Goal: Information Seeking & Learning: Learn about a topic

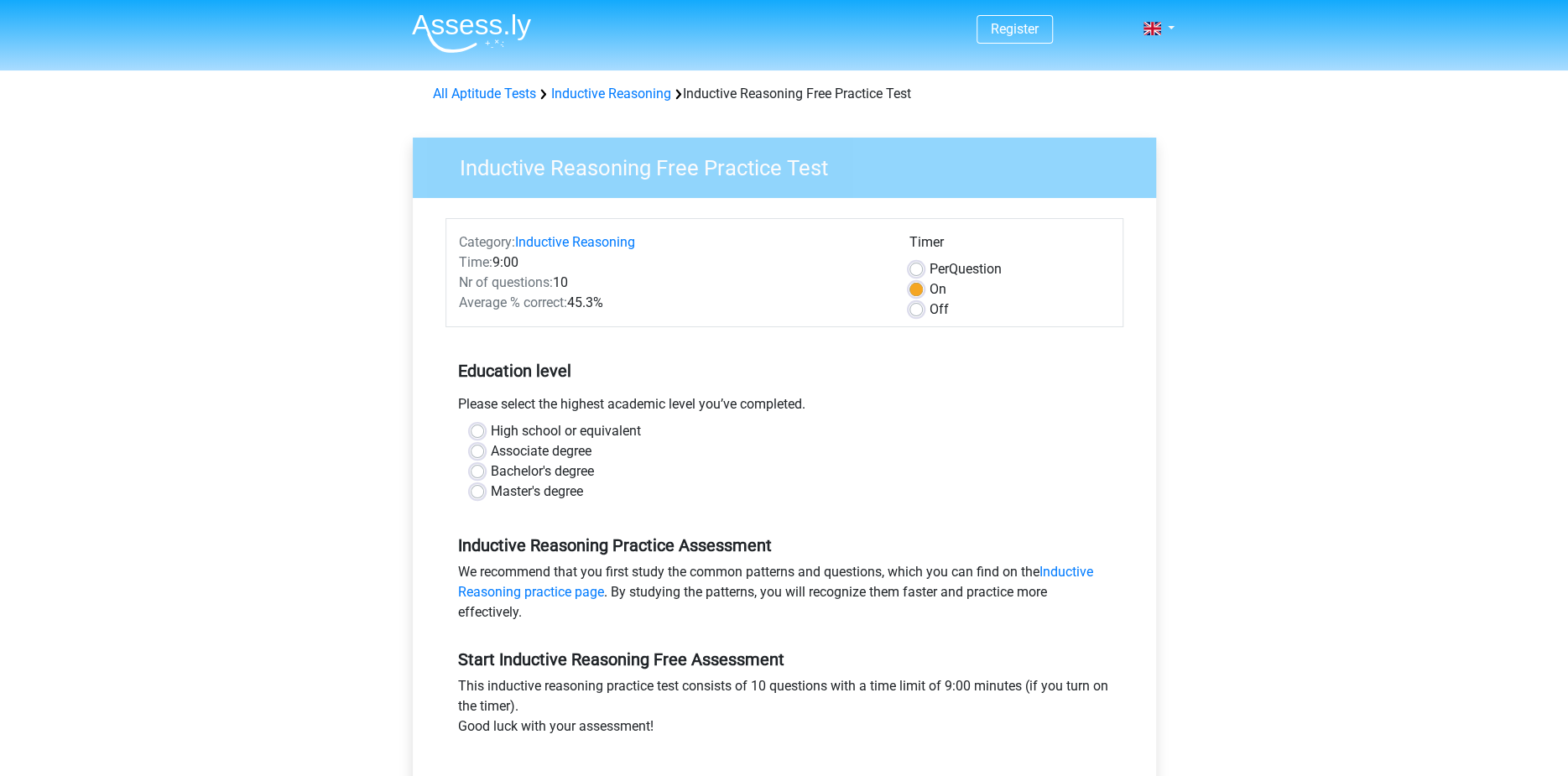
click at [597, 427] on label "High school or equivalent" at bounding box center [565, 431] width 150 height 20
click at [484, 427] on input "High school or equivalent" at bounding box center [478, 429] width 14 height 17
radio input "true"
click at [567, 472] on label "Bachelor's degree" at bounding box center [542, 471] width 103 height 20
click at [484, 472] on input "Bachelor's degree" at bounding box center [478, 469] width 14 height 17
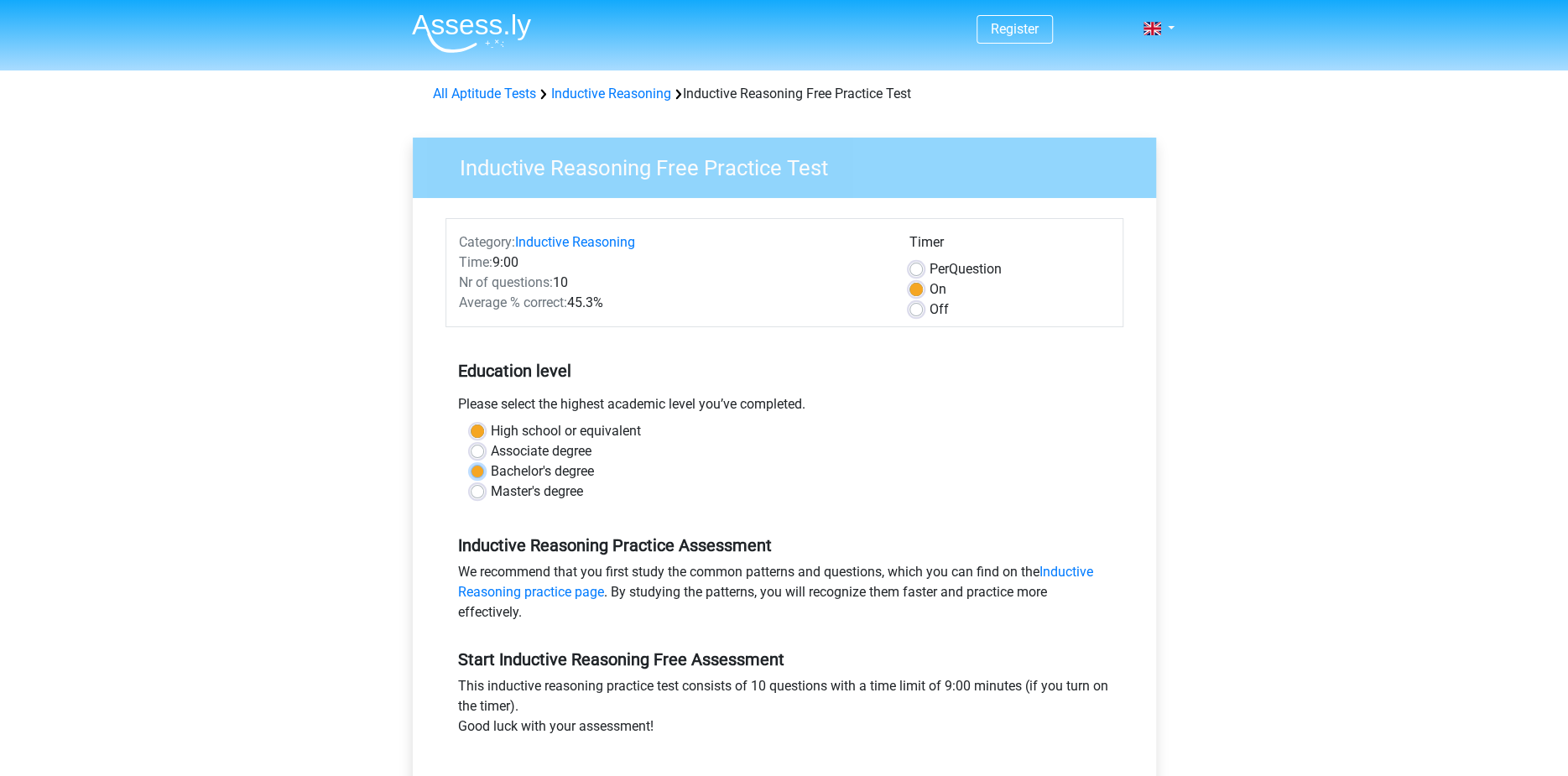
radio input "true"
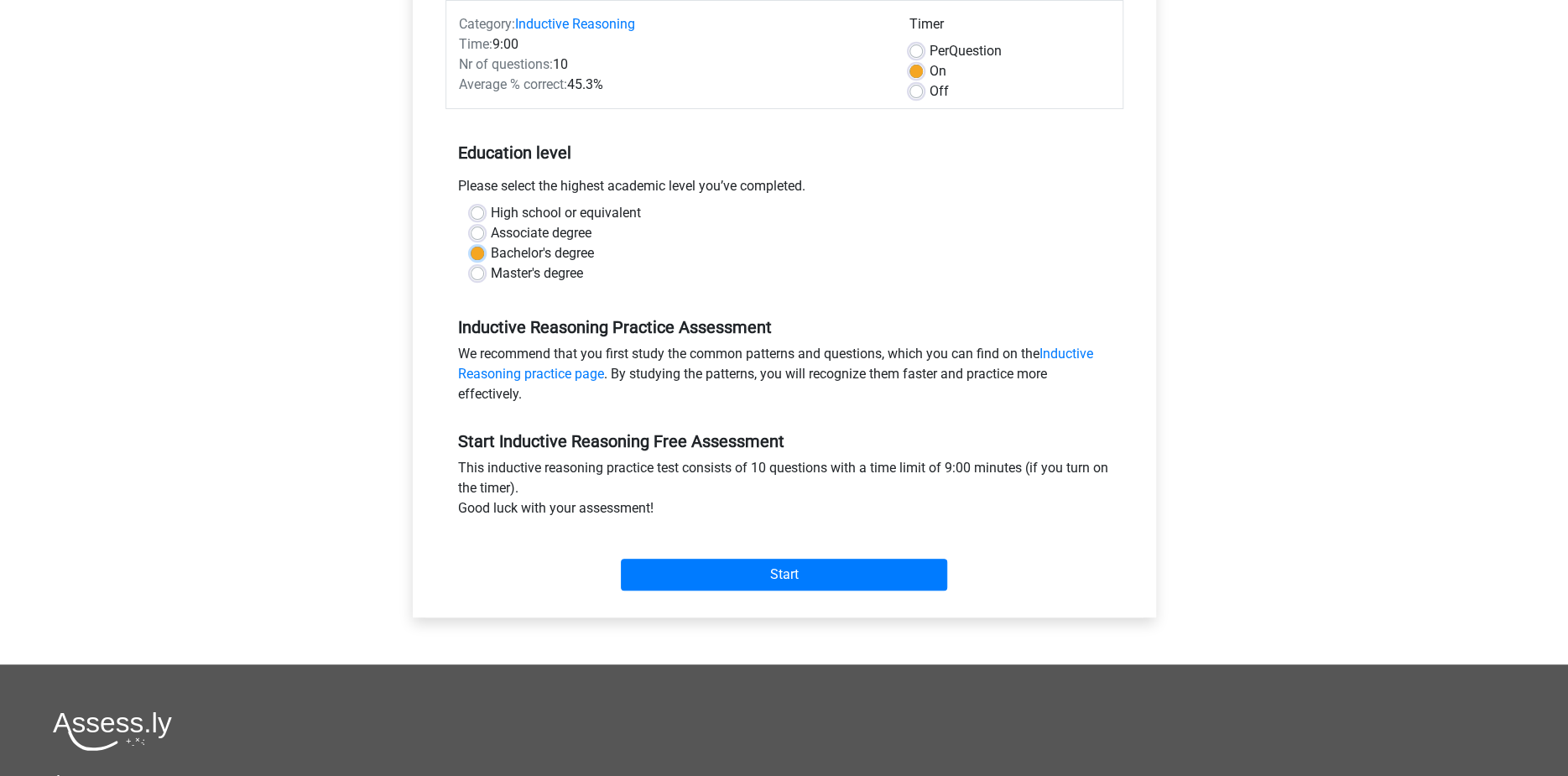
scroll to position [252, 0]
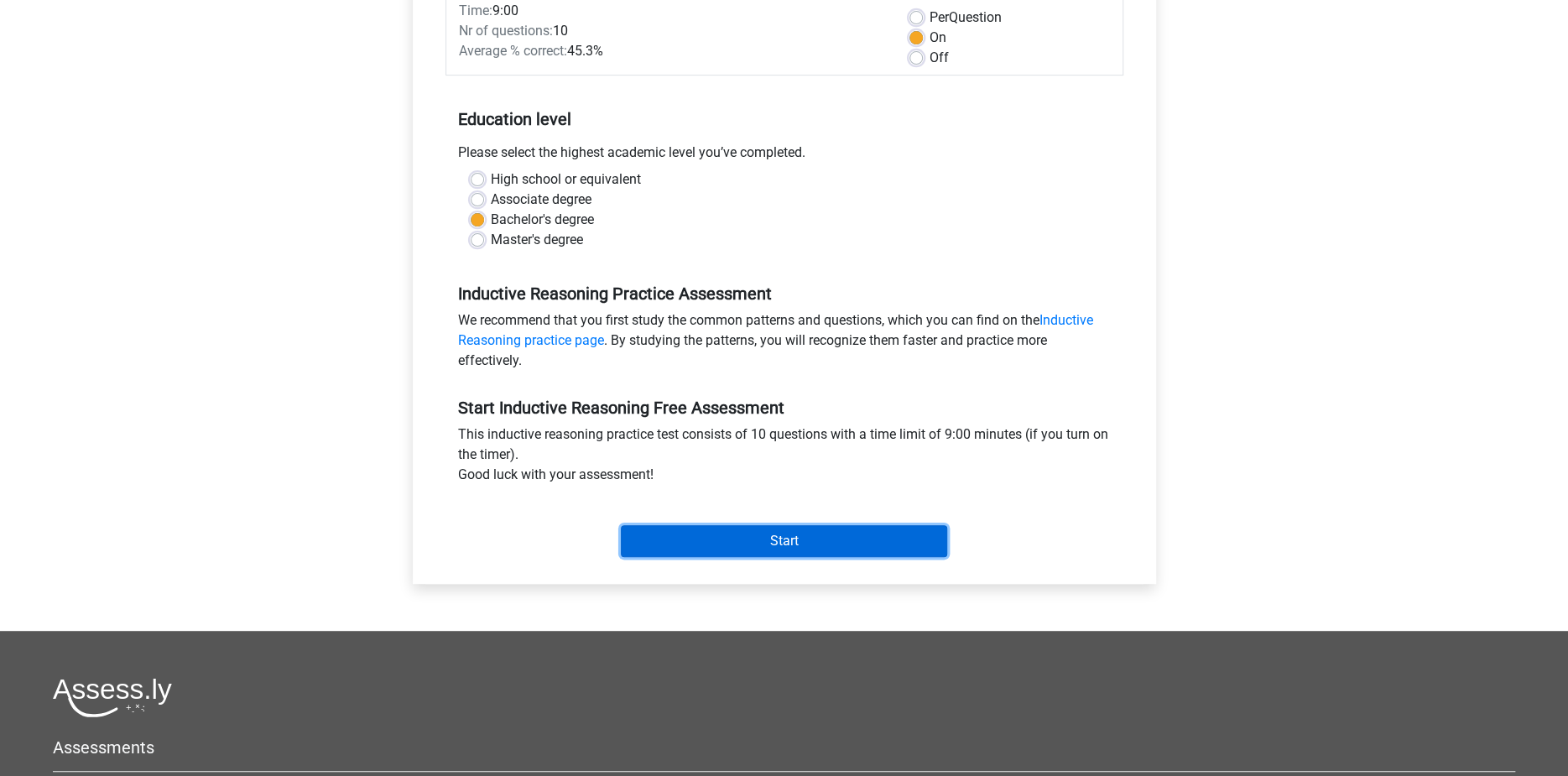
click at [787, 545] on input "Start" at bounding box center [784, 541] width 326 height 32
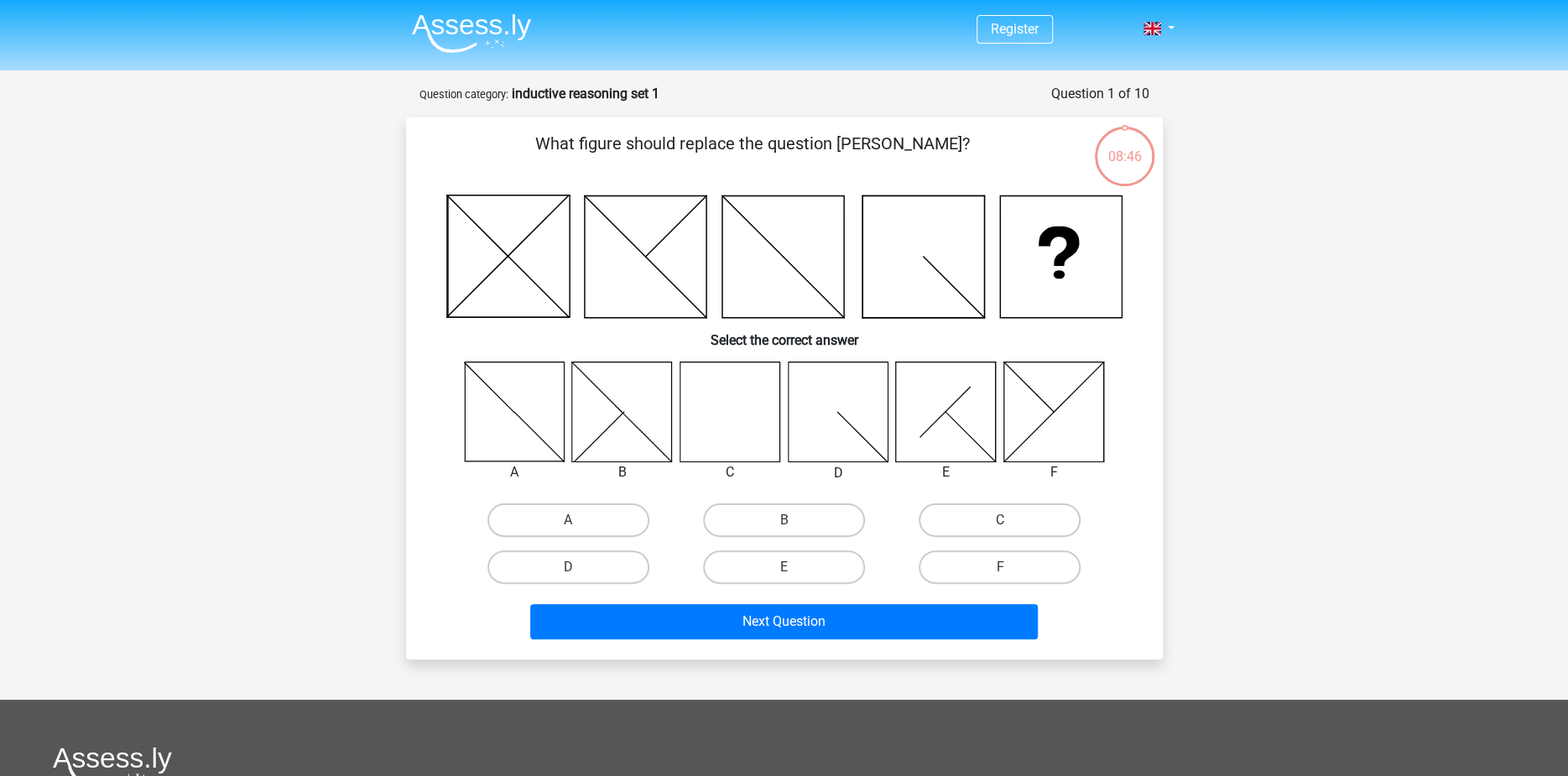
click at [951, 403] on icon at bounding box center [946, 411] width 100 height 100
click at [478, 425] on icon at bounding box center [515, 411] width 100 height 100
click at [609, 519] on label "A" at bounding box center [568, 520] width 162 height 34
click at [579, 521] on input "A" at bounding box center [573, 525] width 11 height 11
radio input "true"
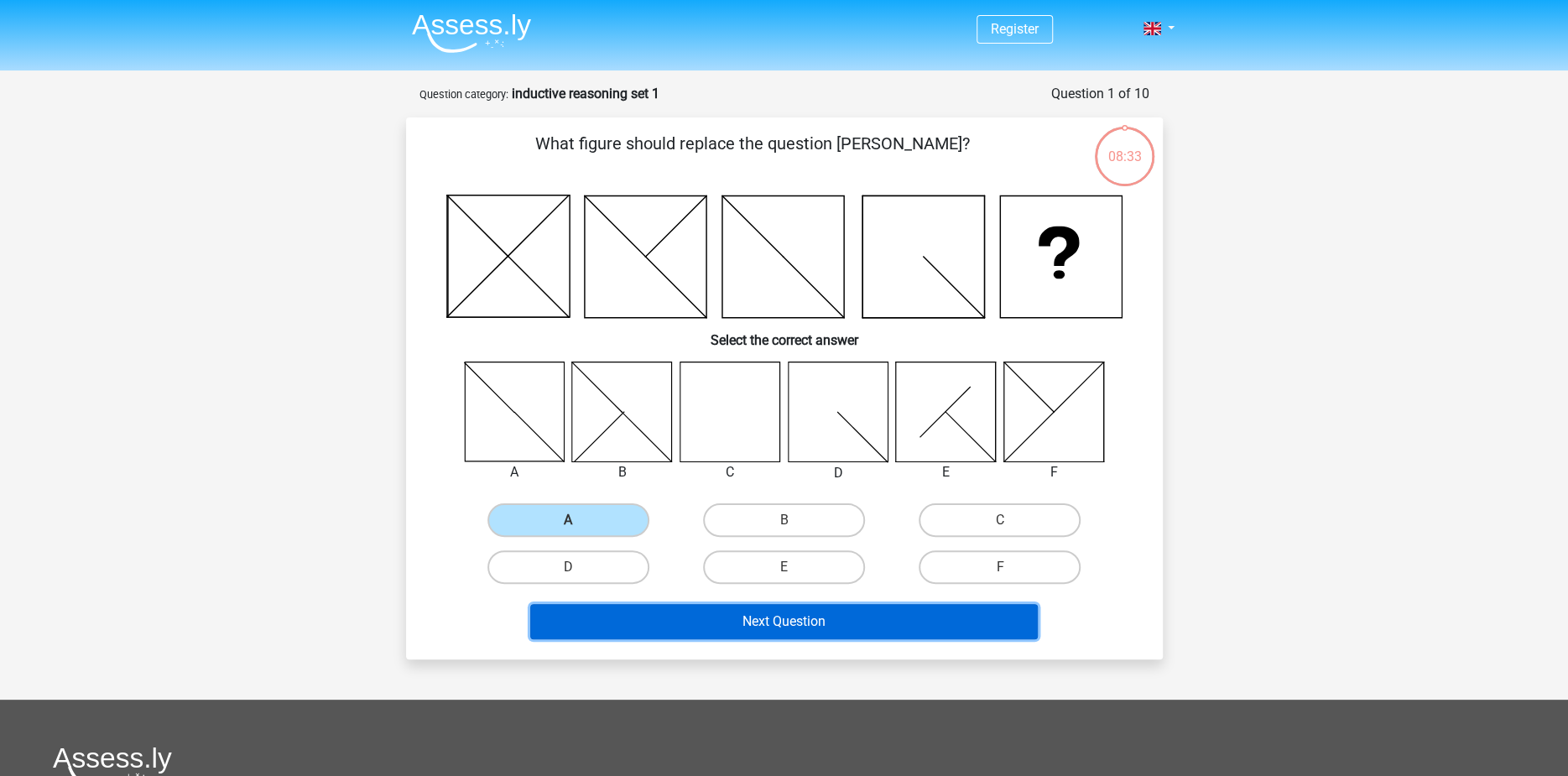
click at [797, 625] on button "Next Question" at bounding box center [784, 622] width 508 height 35
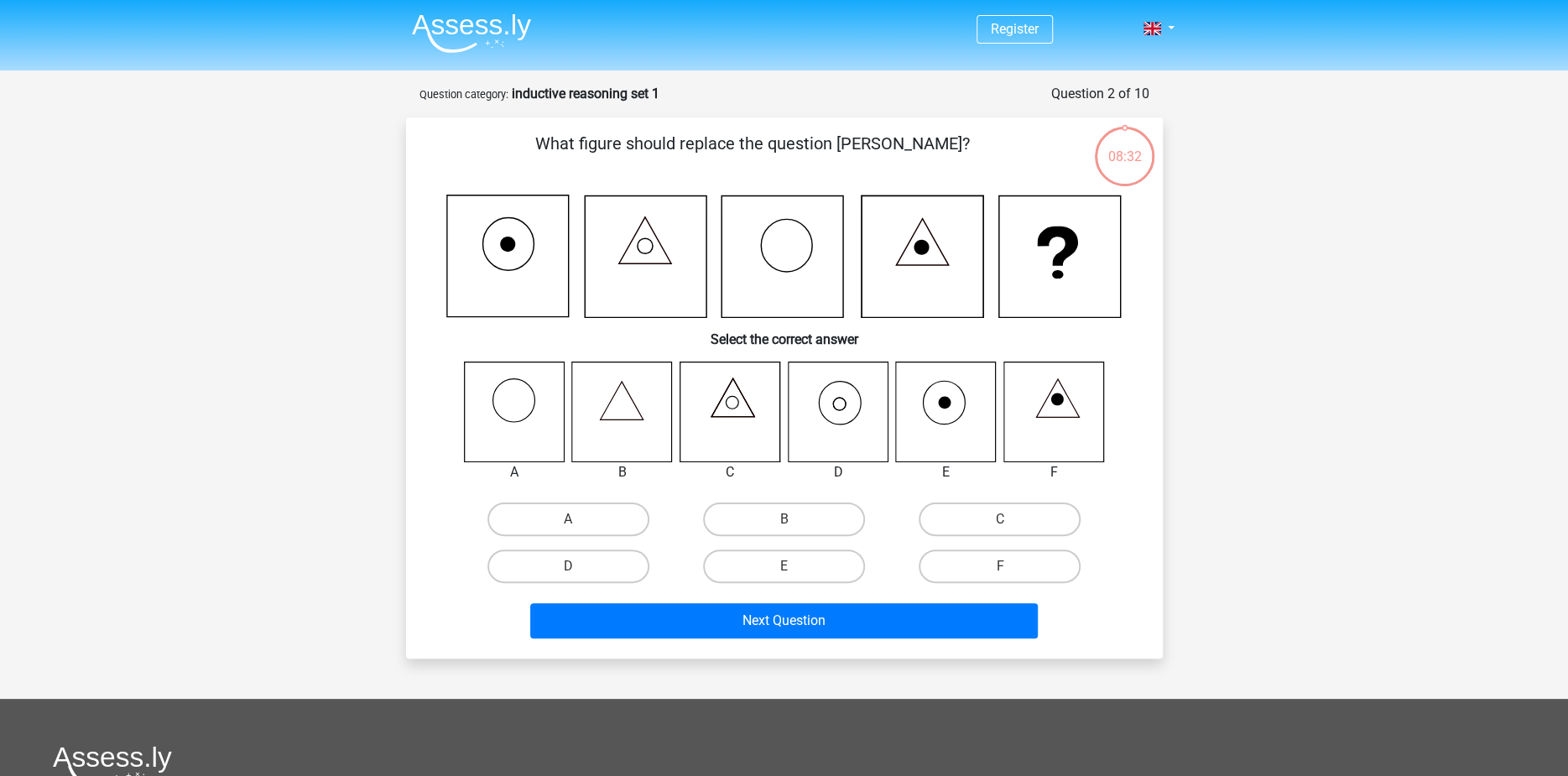
scroll to position [84, 0]
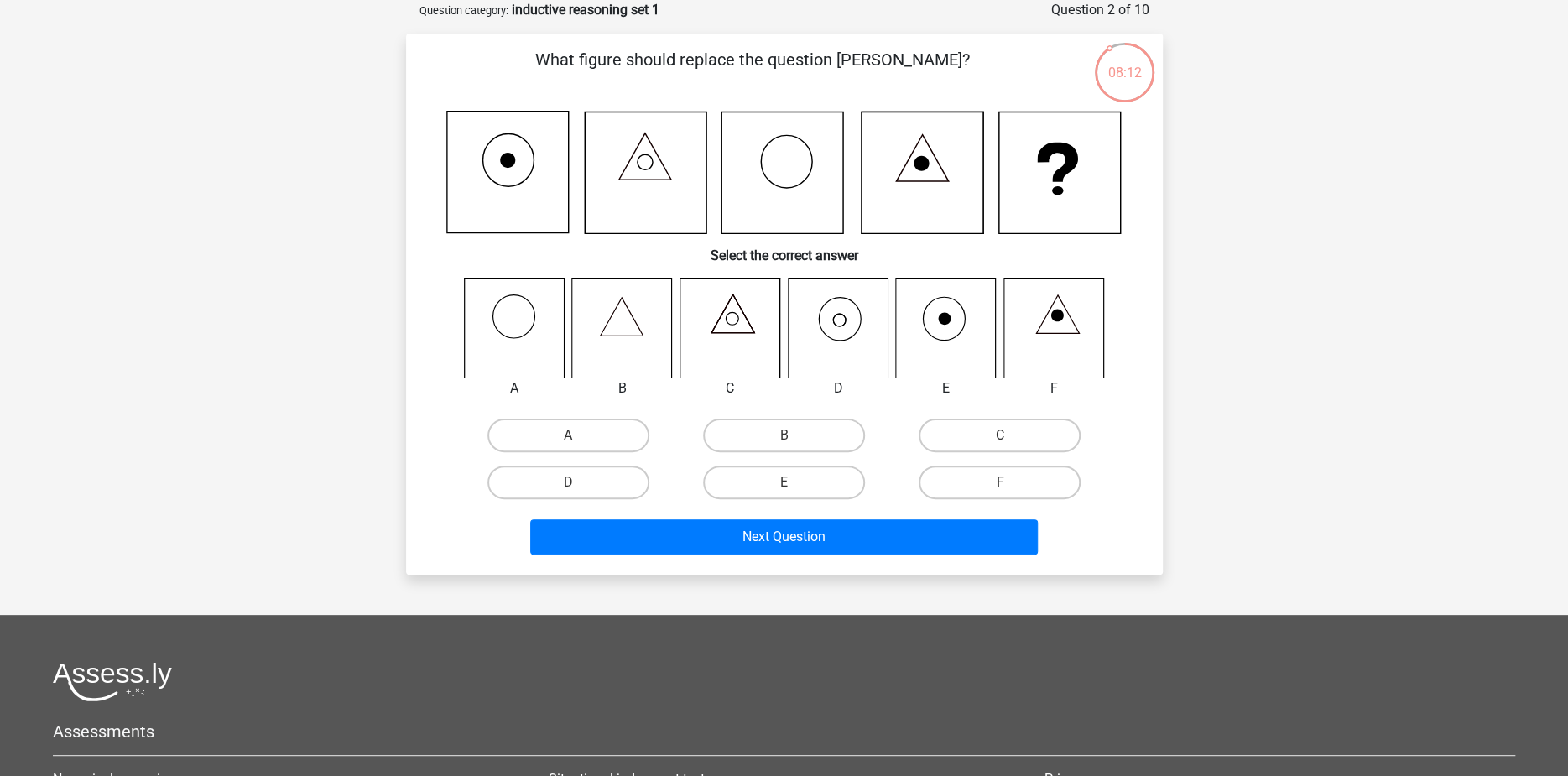
click at [1008, 487] on input "F" at bounding box center [1005, 488] width 11 height 11
radio input "true"
click at [828, 332] on icon at bounding box center [837, 327] width 100 height 100
click at [595, 481] on label "D" at bounding box center [568, 482] width 162 height 34
click at [579, 483] on input "D" at bounding box center [573, 488] width 11 height 11
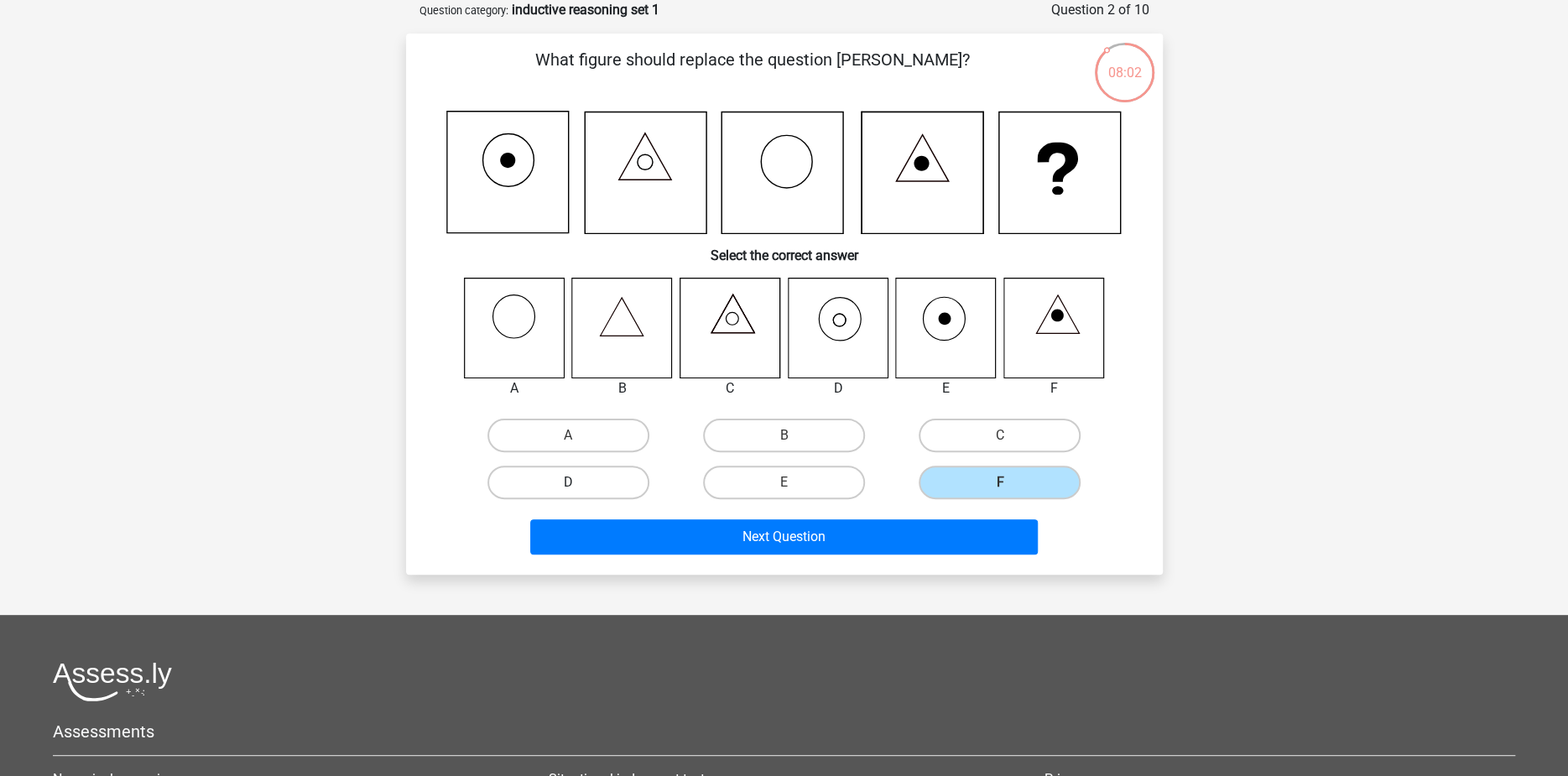
radio input "true"
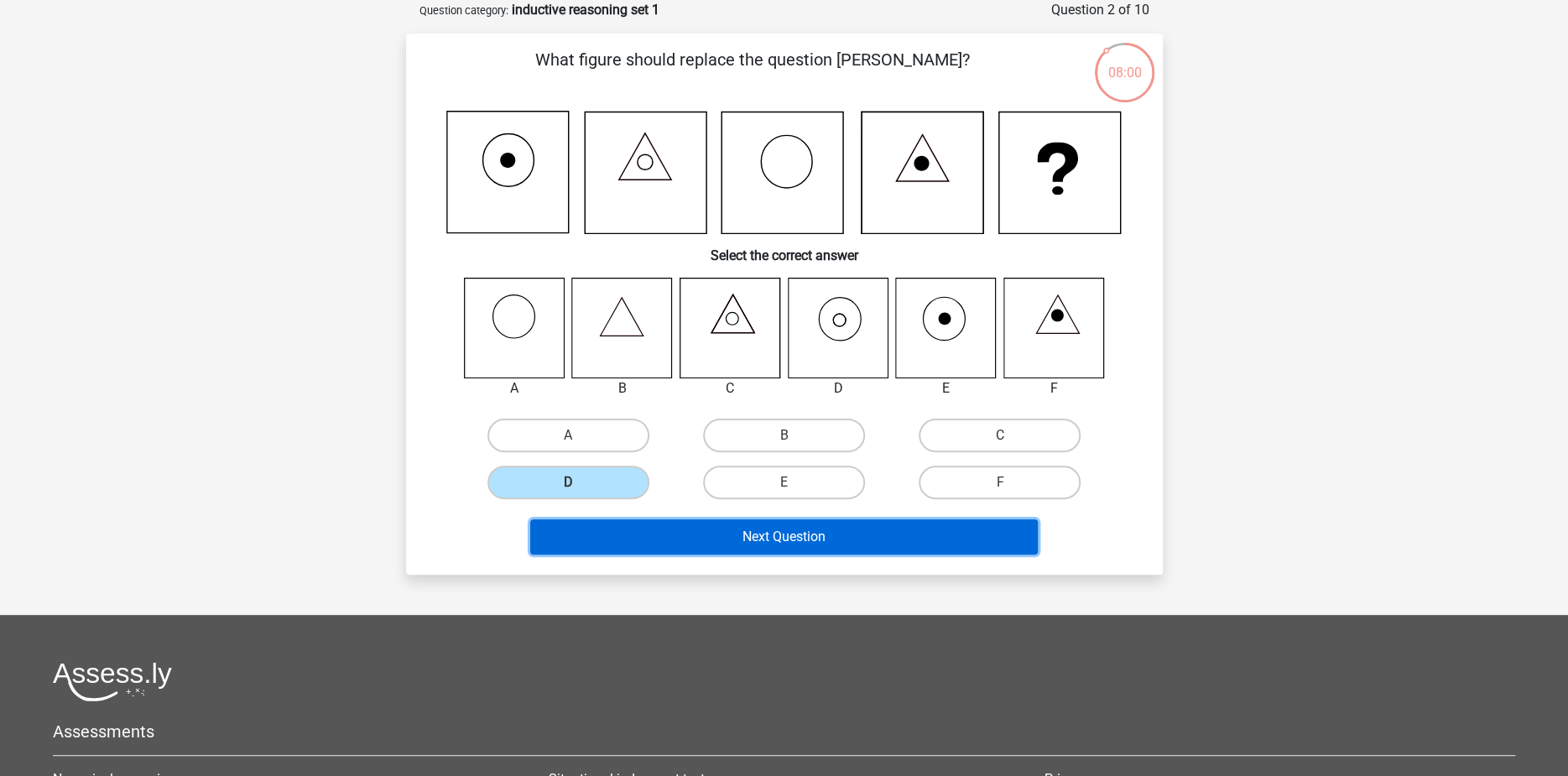
click at [814, 551] on button "Next Question" at bounding box center [784, 537] width 508 height 35
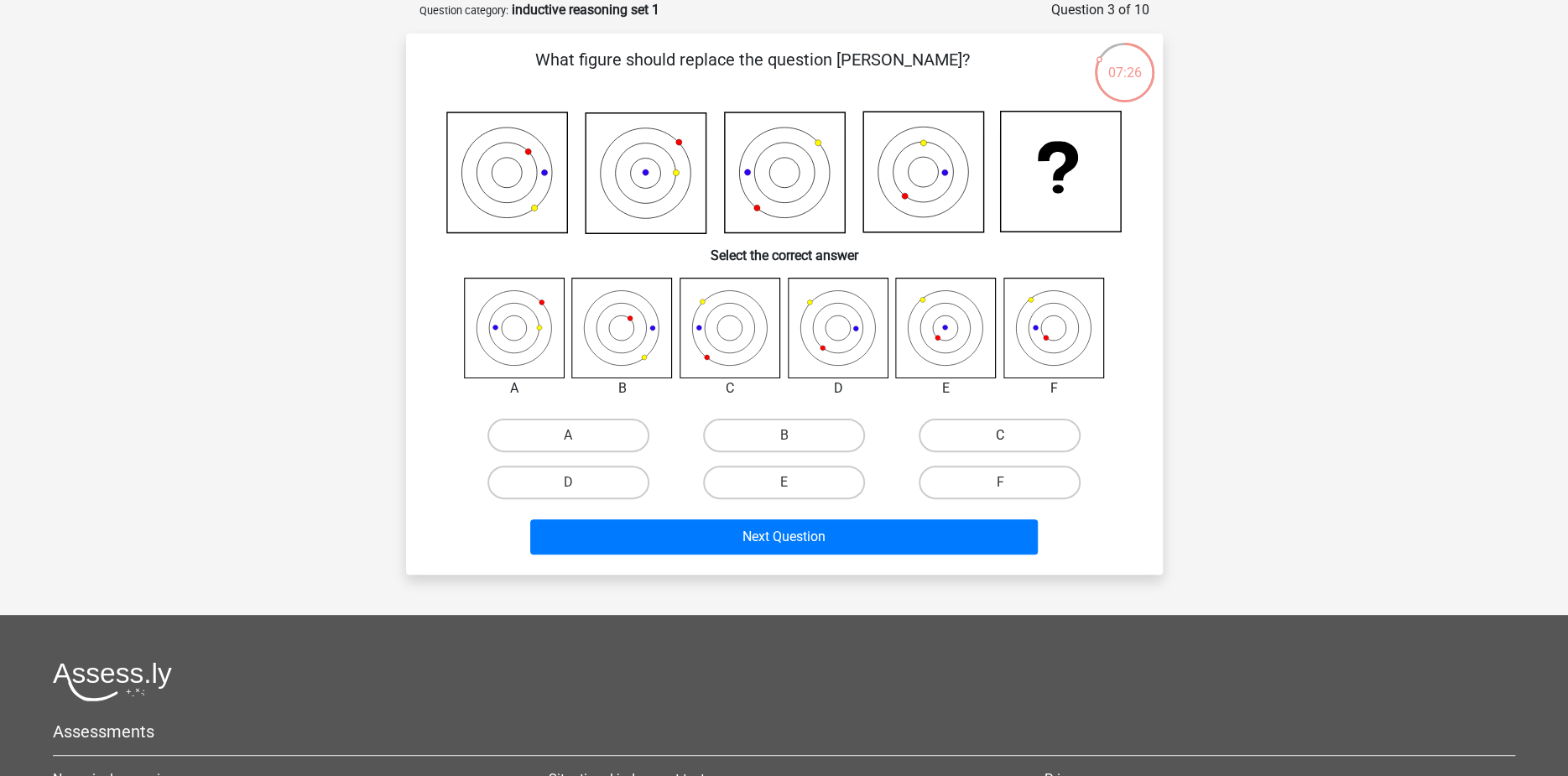
click at [969, 430] on label "C" at bounding box center [999, 435] width 162 height 34
click at [1000, 435] on input "C" at bounding box center [1005, 440] width 11 height 11
radio input "true"
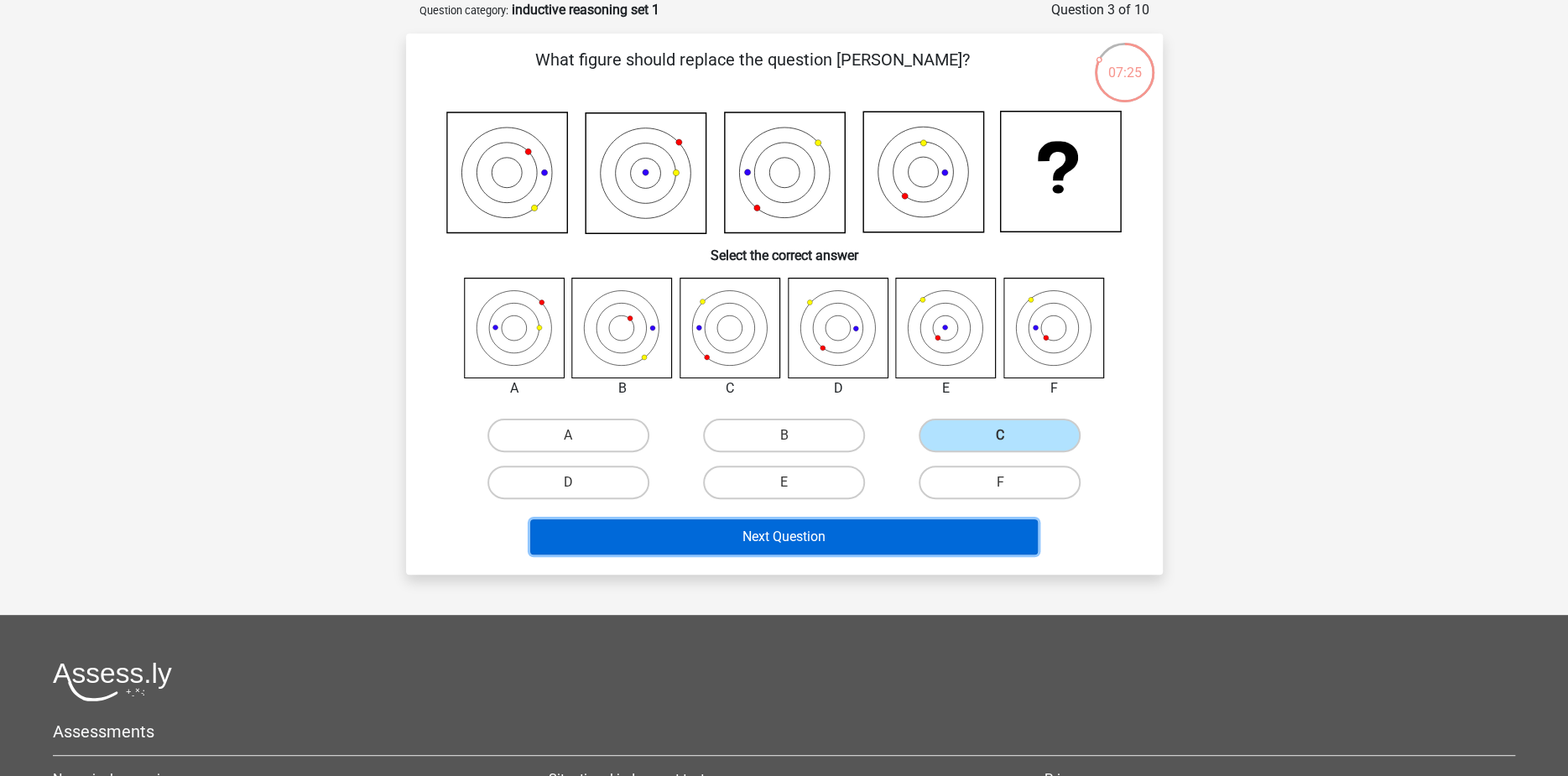
click at [841, 546] on button "Next Question" at bounding box center [784, 537] width 508 height 35
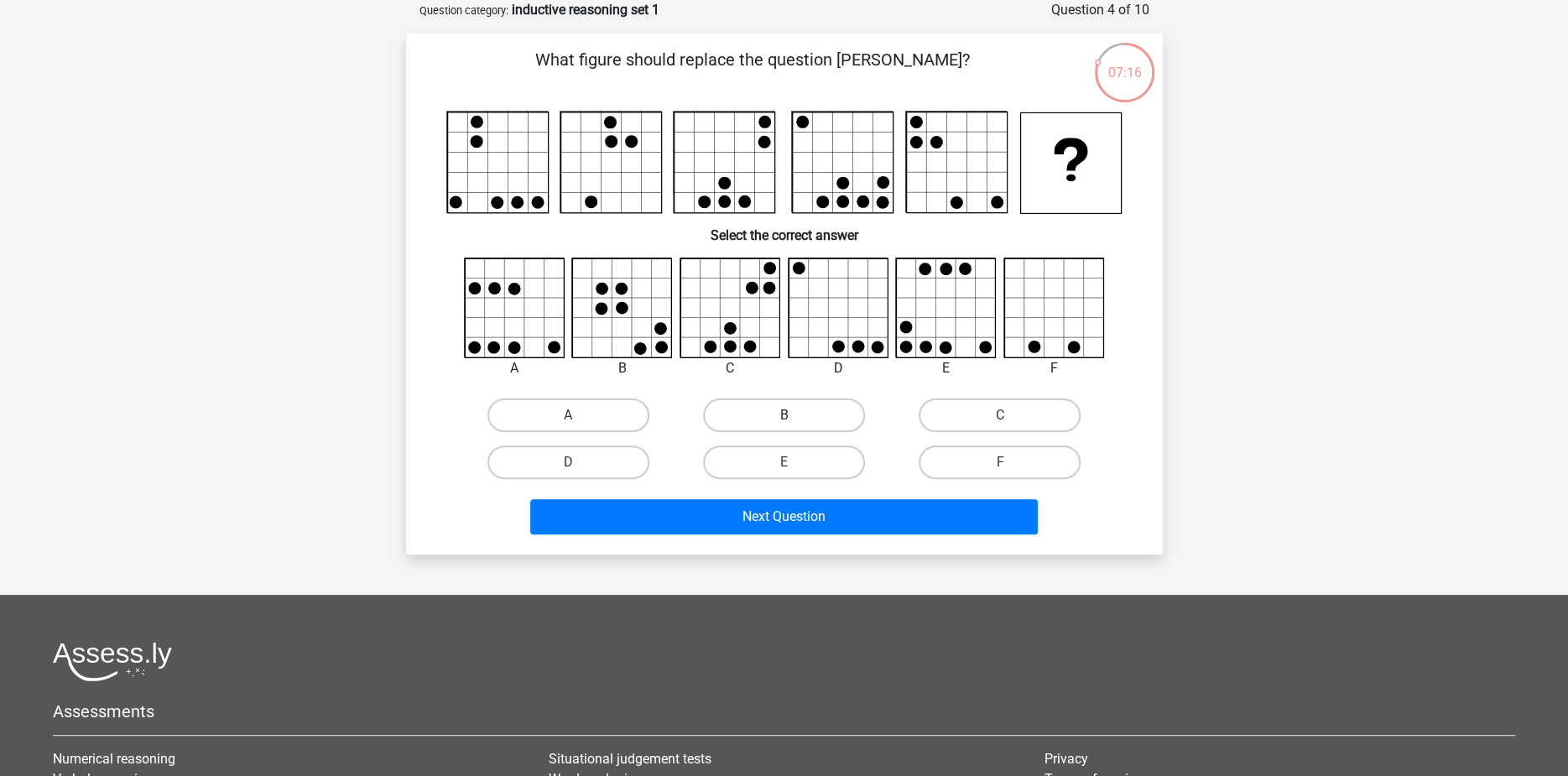
click at [781, 424] on label "B" at bounding box center [784, 415] width 162 height 34
click at [784, 424] on input "B" at bounding box center [788, 421] width 11 height 11
radio input "true"
click at [1007, 418] on input "C" at bounding box center [1005, 421] width 11 height 11
radio input "true"
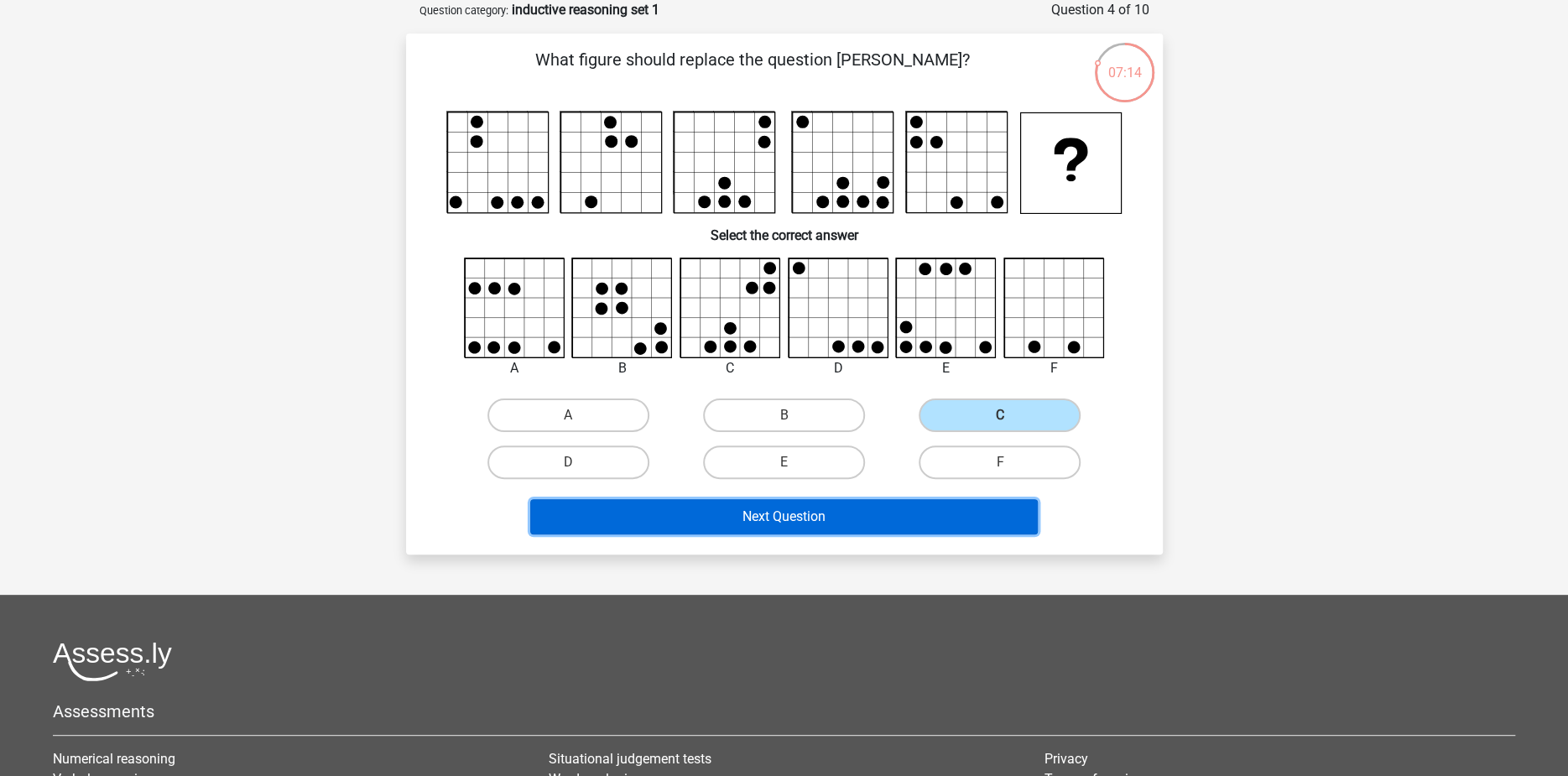
click at [881, 515] on button "Next Question" at bounding box center [784, 517] width 508 height 35
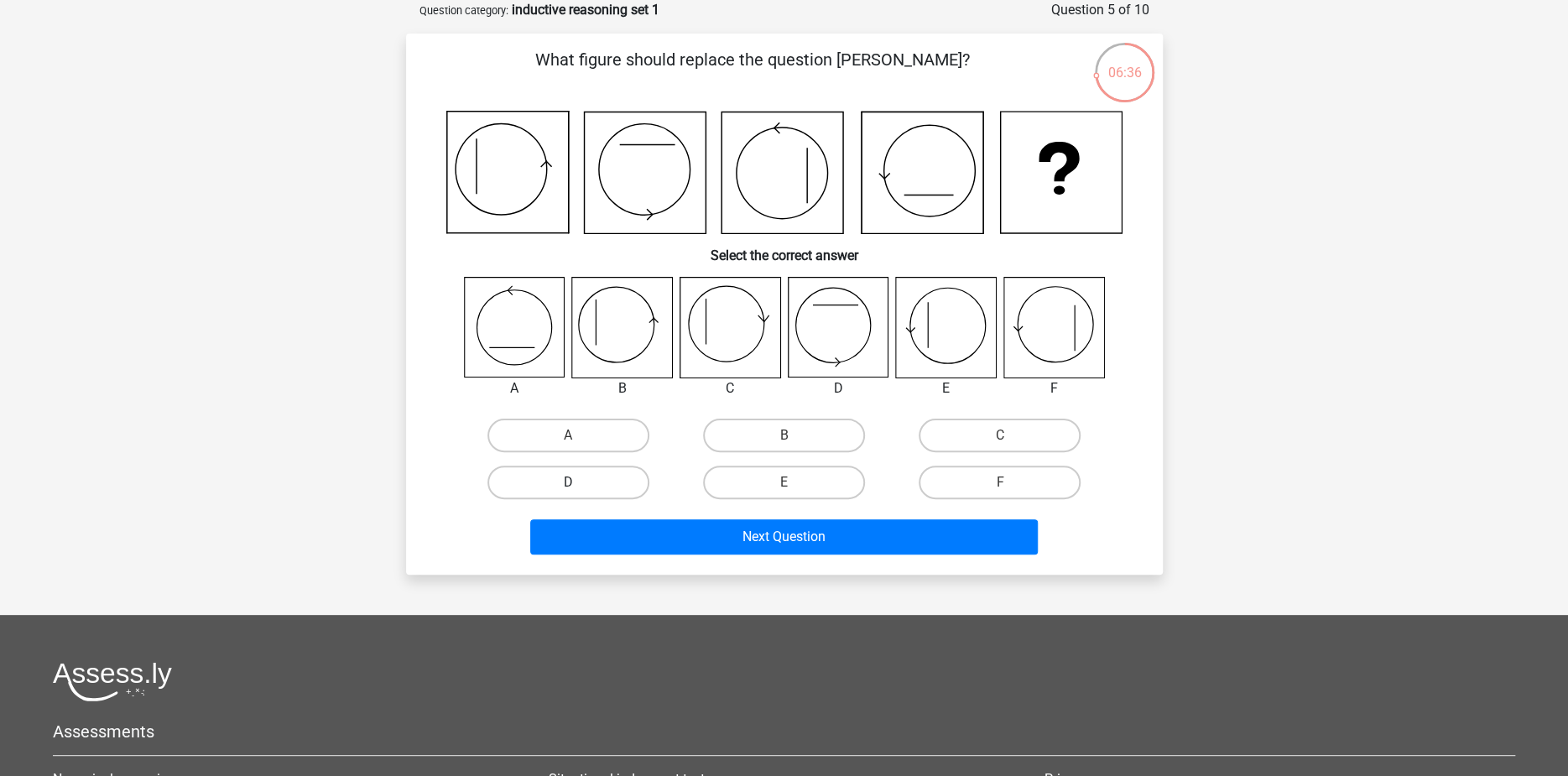
click at [547, 482] on label "D" at bounding box center [568, 482] width 162 height 34
click at [568, 483] on input "D" at bounding box center [573, 488] width 11 height 11
radio input "true"
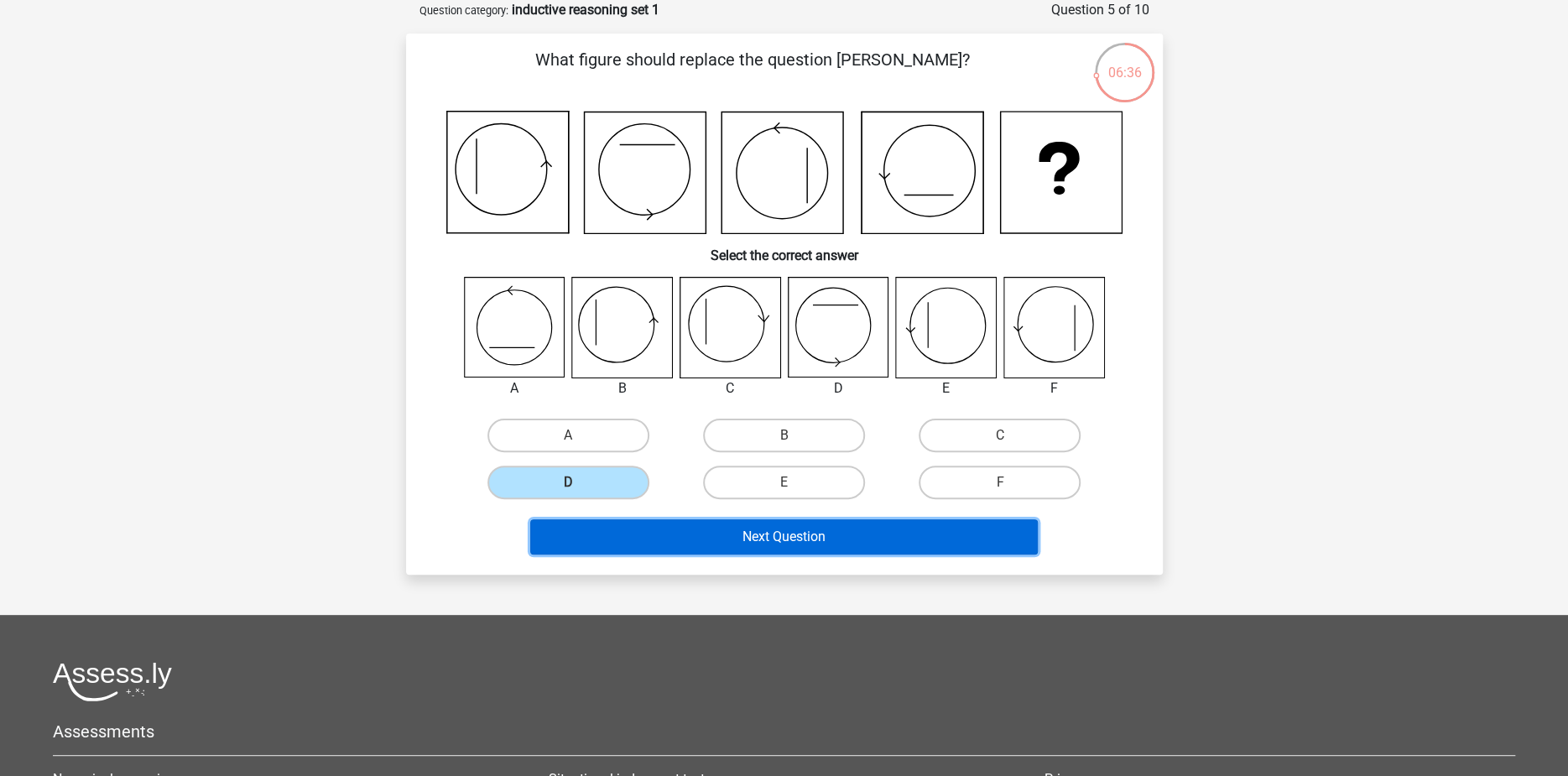
click at [761, 529] on button "Next Question" at bounding box center [784, 537] width 508 height 35
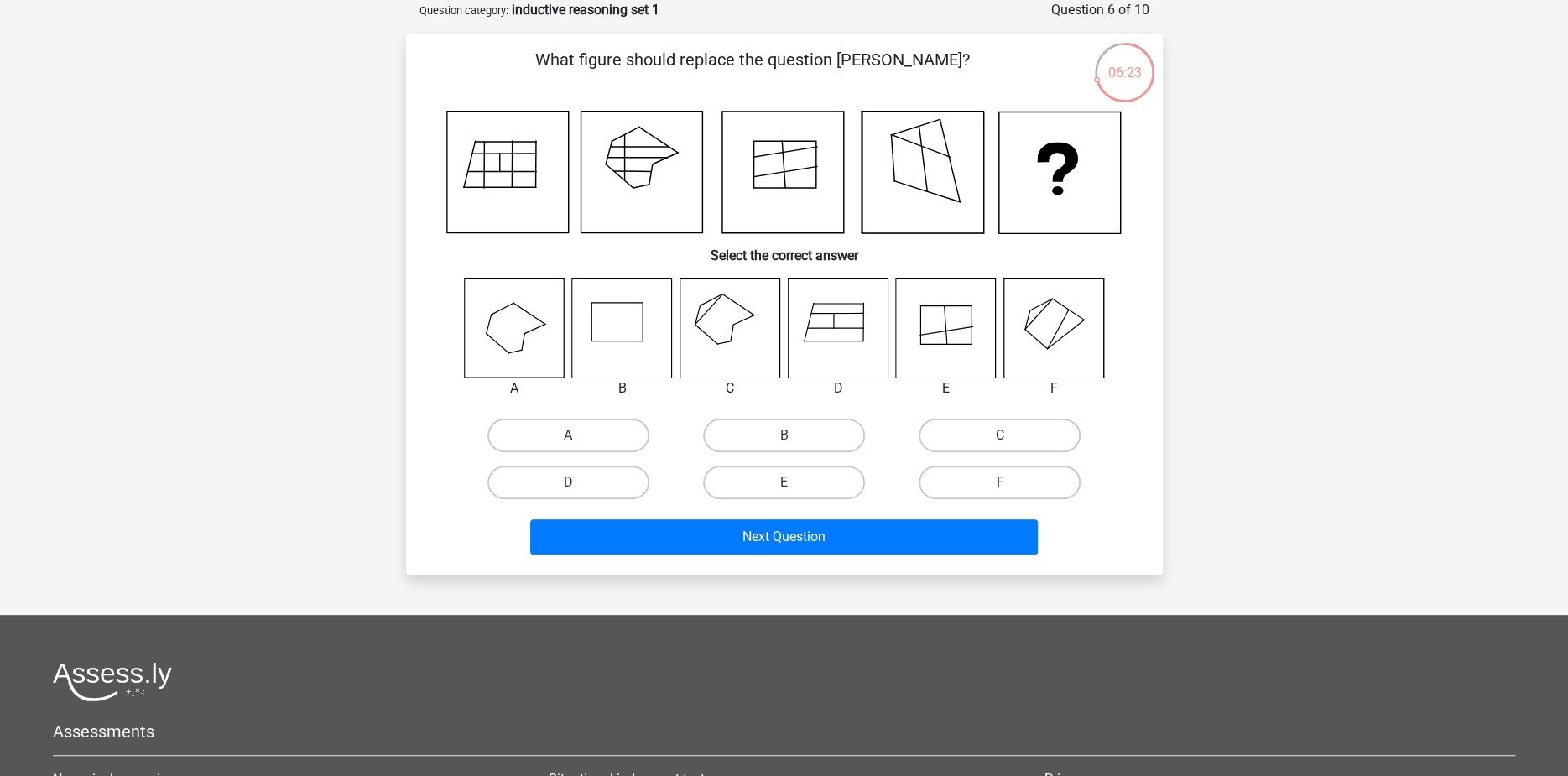
click at [851, 332] on icon at bounding box center [837, 327] width 100 height 100
click at [569, 491] on input "D" at bounding box center [573, 488] width 11 height 11
radio input "true"
click at [755, 484] on label "E" at bounding box center [784, 482] width 162 height 34
click at [784, 484] on input "E" at bounding box center [788, 488] width 11 height 11
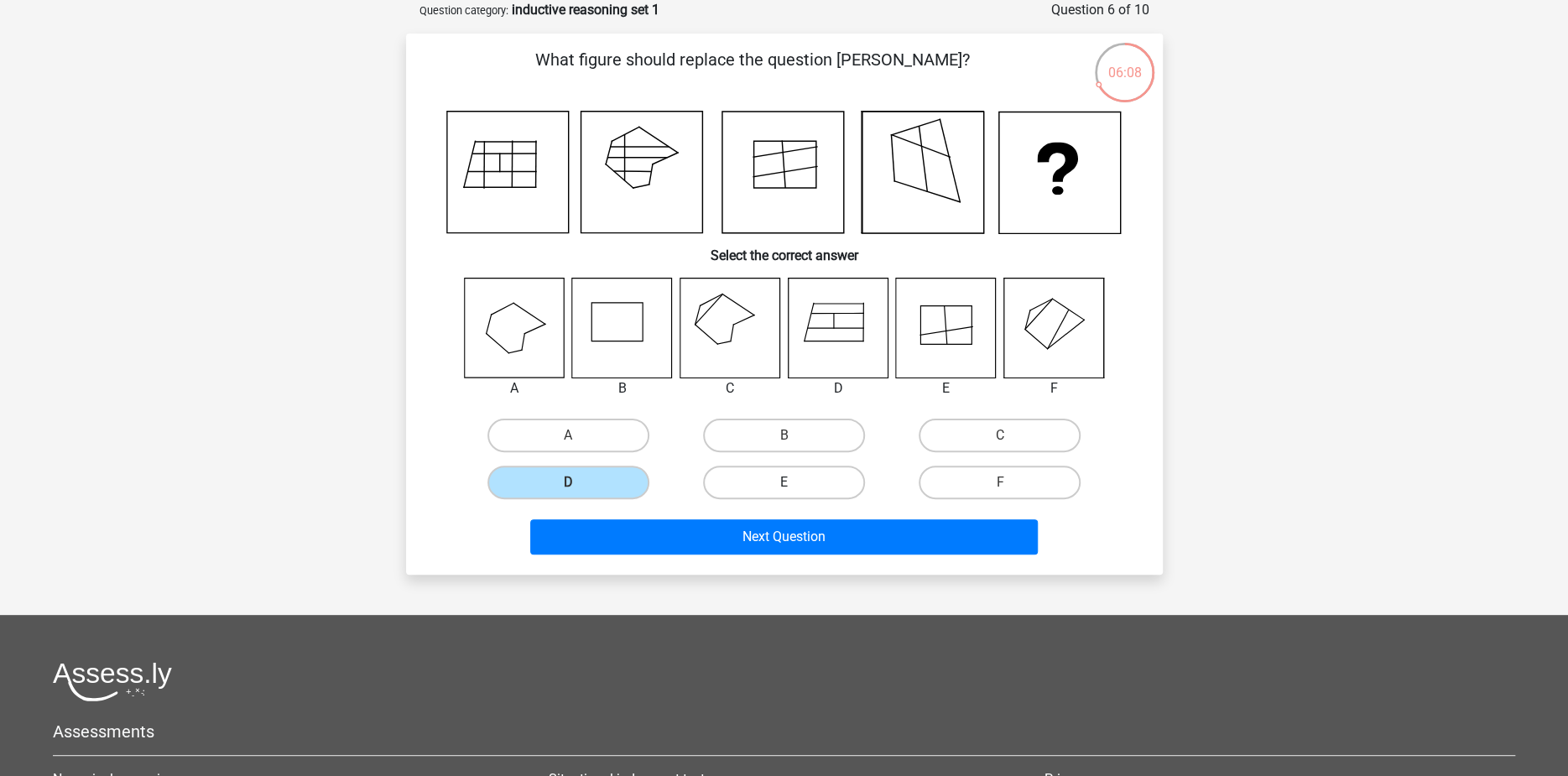
radio input "true"
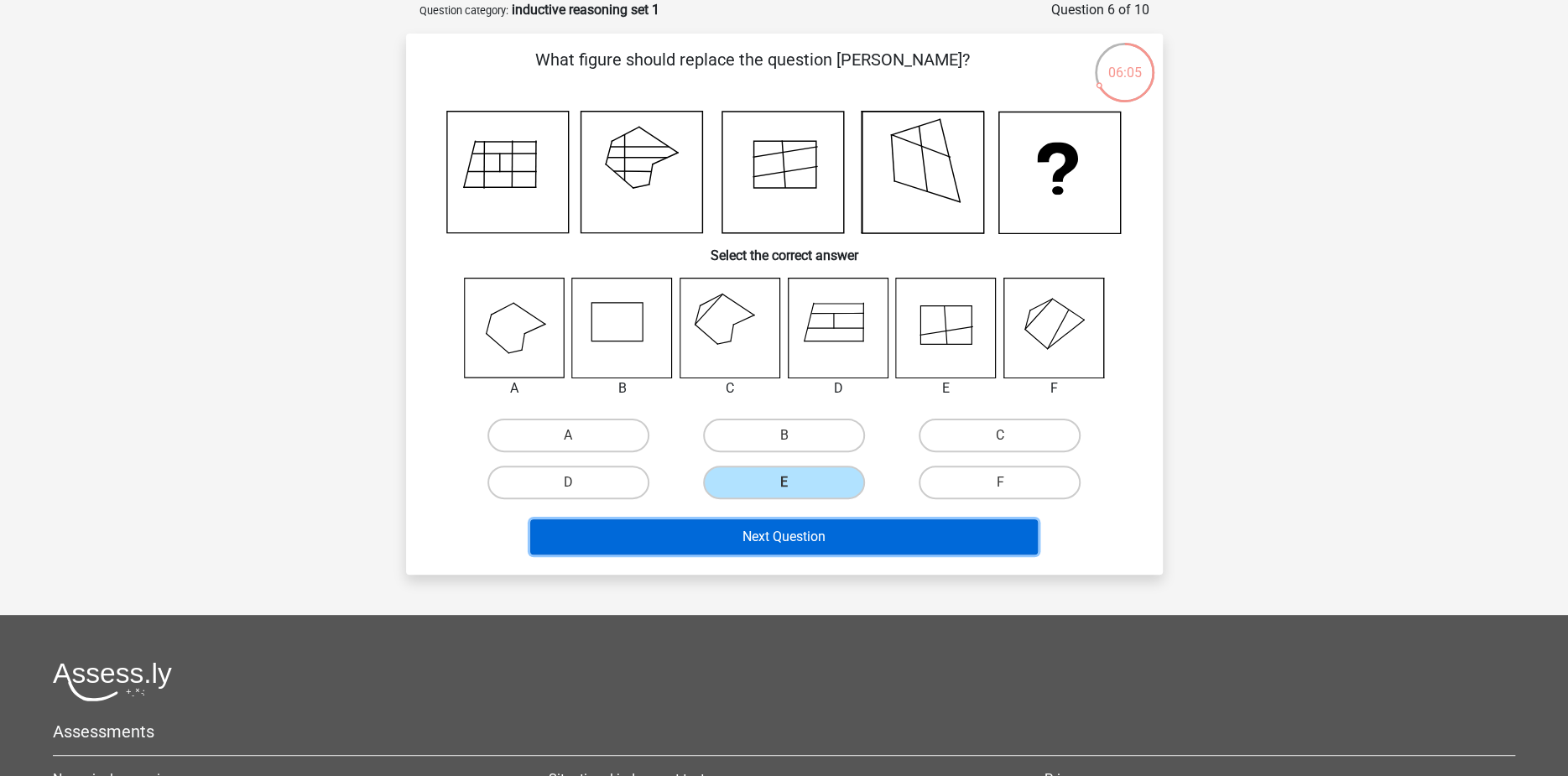
click at [825, 534] on button "Next Question" at bounding box center [784, 537] width 508 height 35
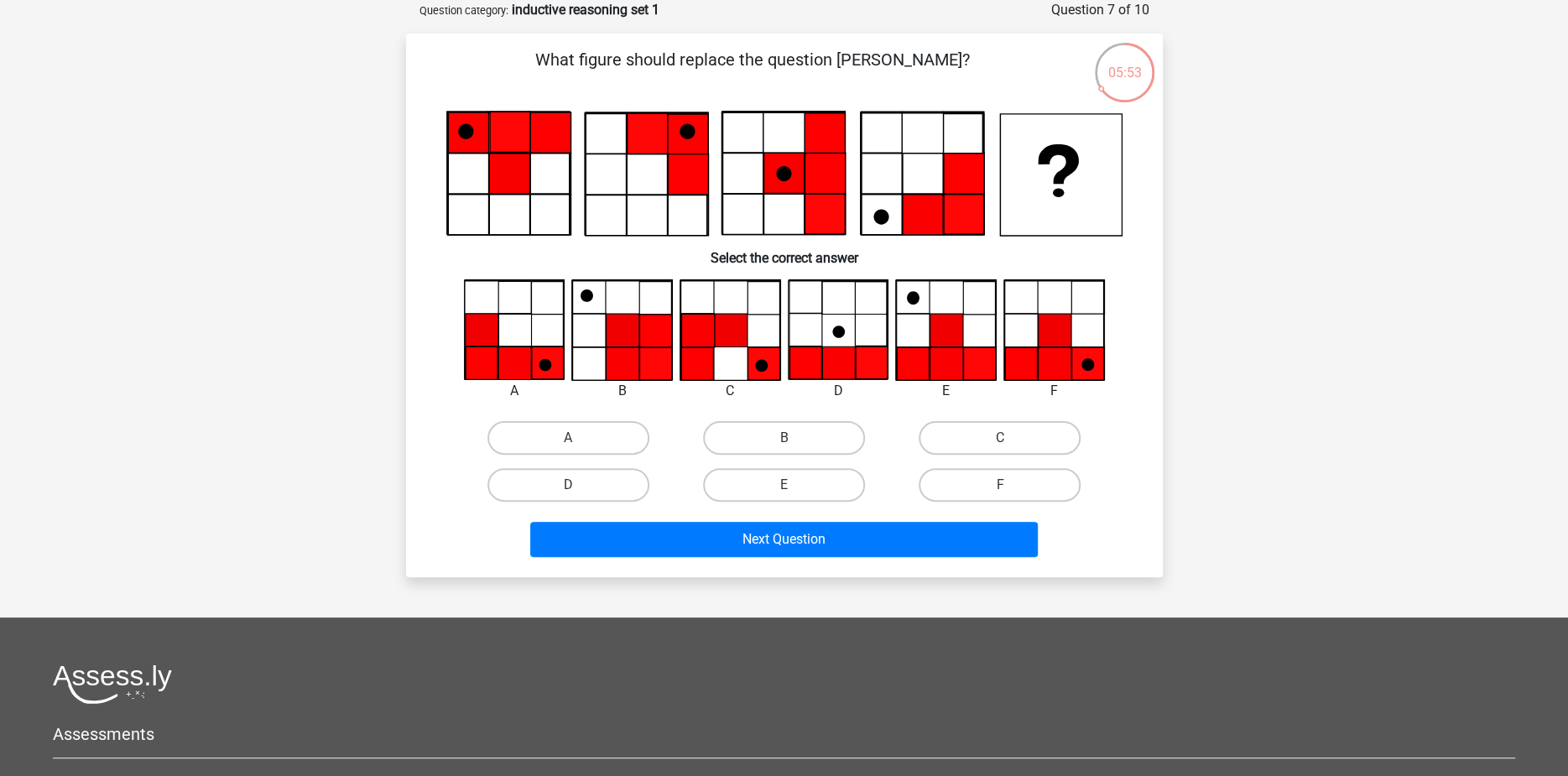
click at [1036, 367] on icon at bounding box center [1020, 364] width 32 height 33
click at [951, 483] on label "F" at bounding box center [999, 485] width 162 height 34
click at [1000, 485] on input "F" at bounding box center [1005, 489] width 11 height 11
radio input "true"
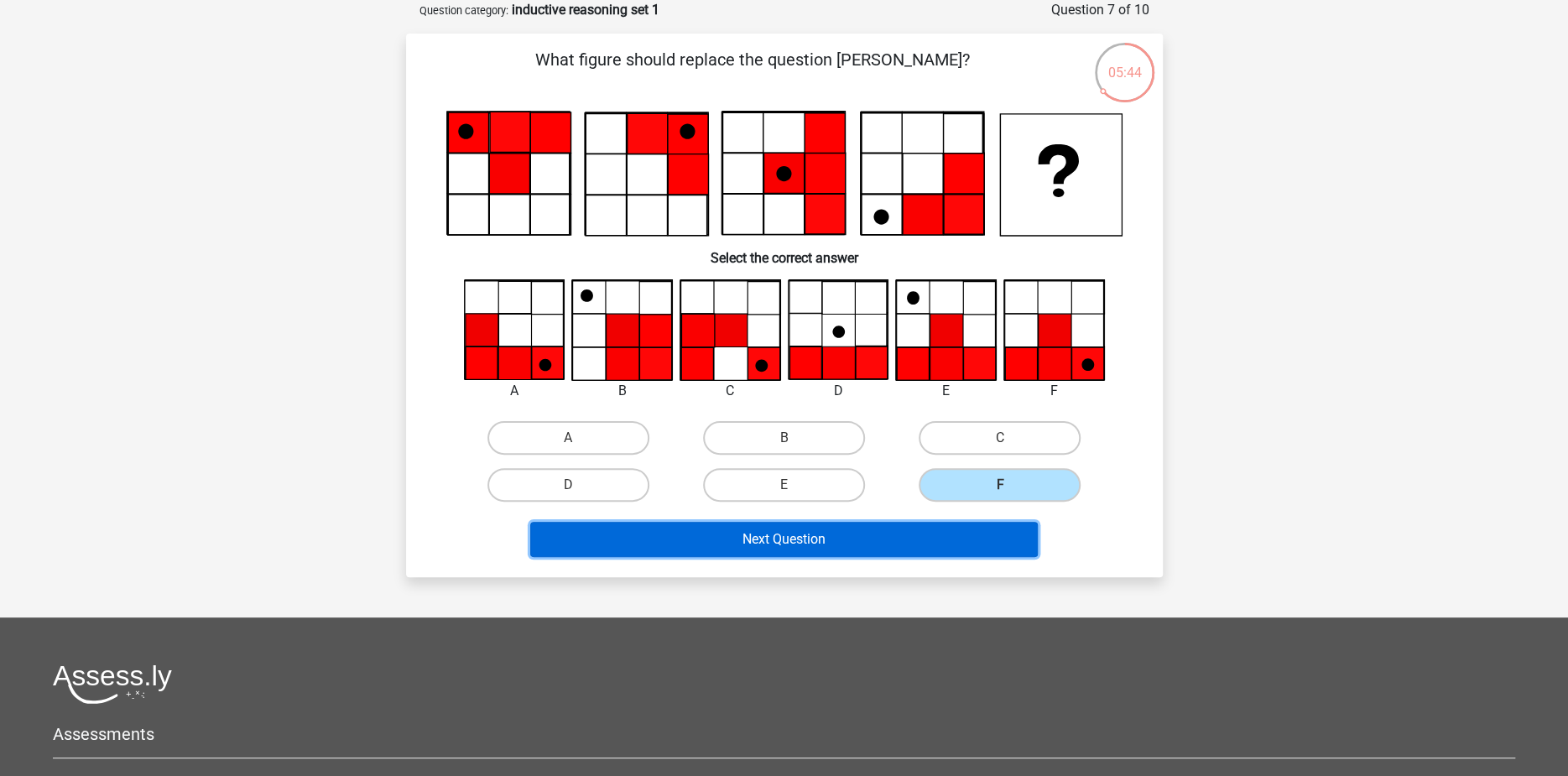
click at [891, 553] on button "Next Question" at bounding box center [784, 539] width 508 height 35
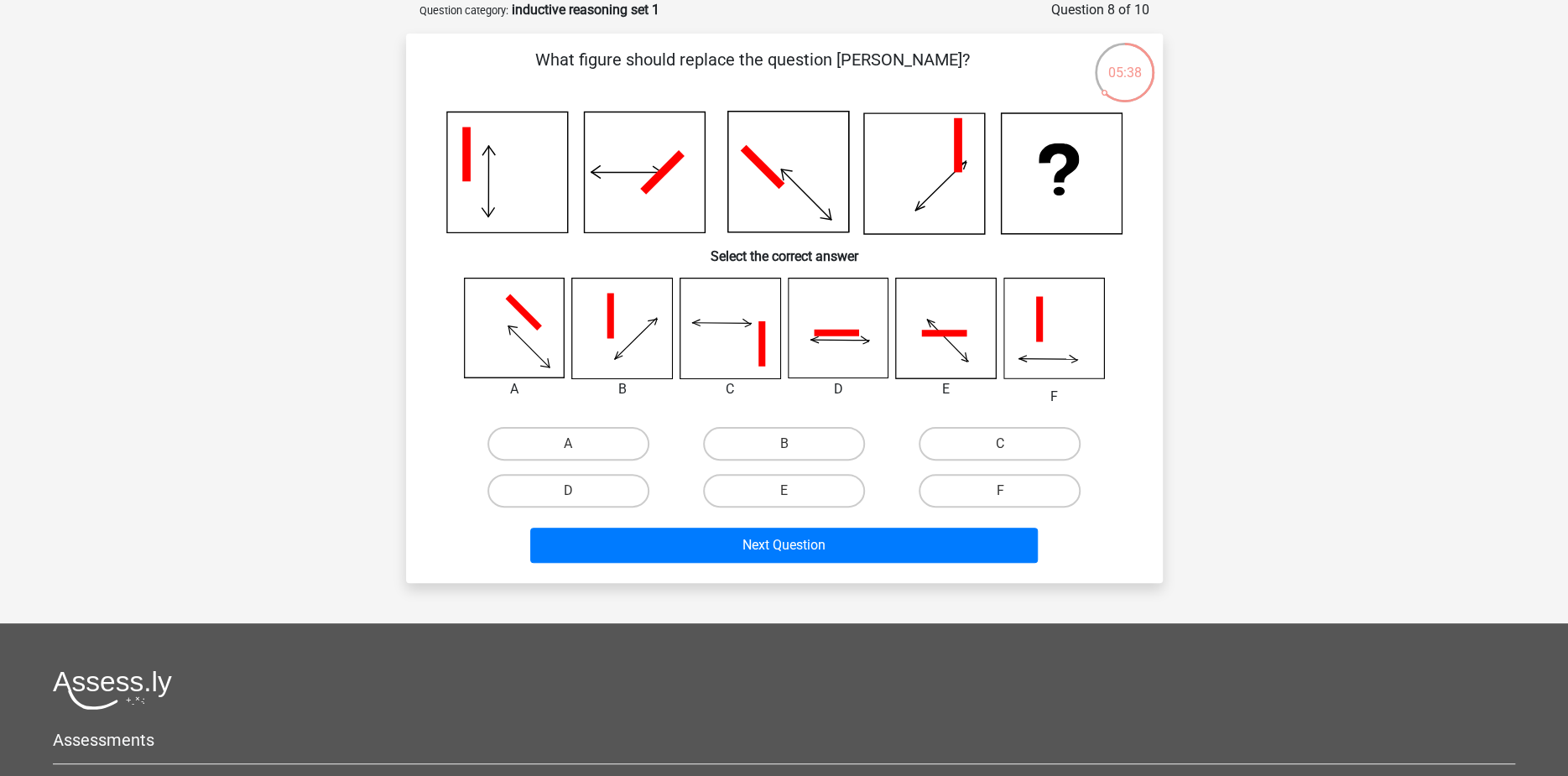
click at [961, 180] on icon at bounding box center [923, 174] width 120 height 120
click at [1005, 453] on input "C" at bounding box center [1005, 449] width 11 height 11
radio input "true"
click at [546, 494] on label "D" at bounding box center [568, 490] width 162 height 34
click at [568, 494] on input "D" at bounding box center [573, 495] width 11 height 11
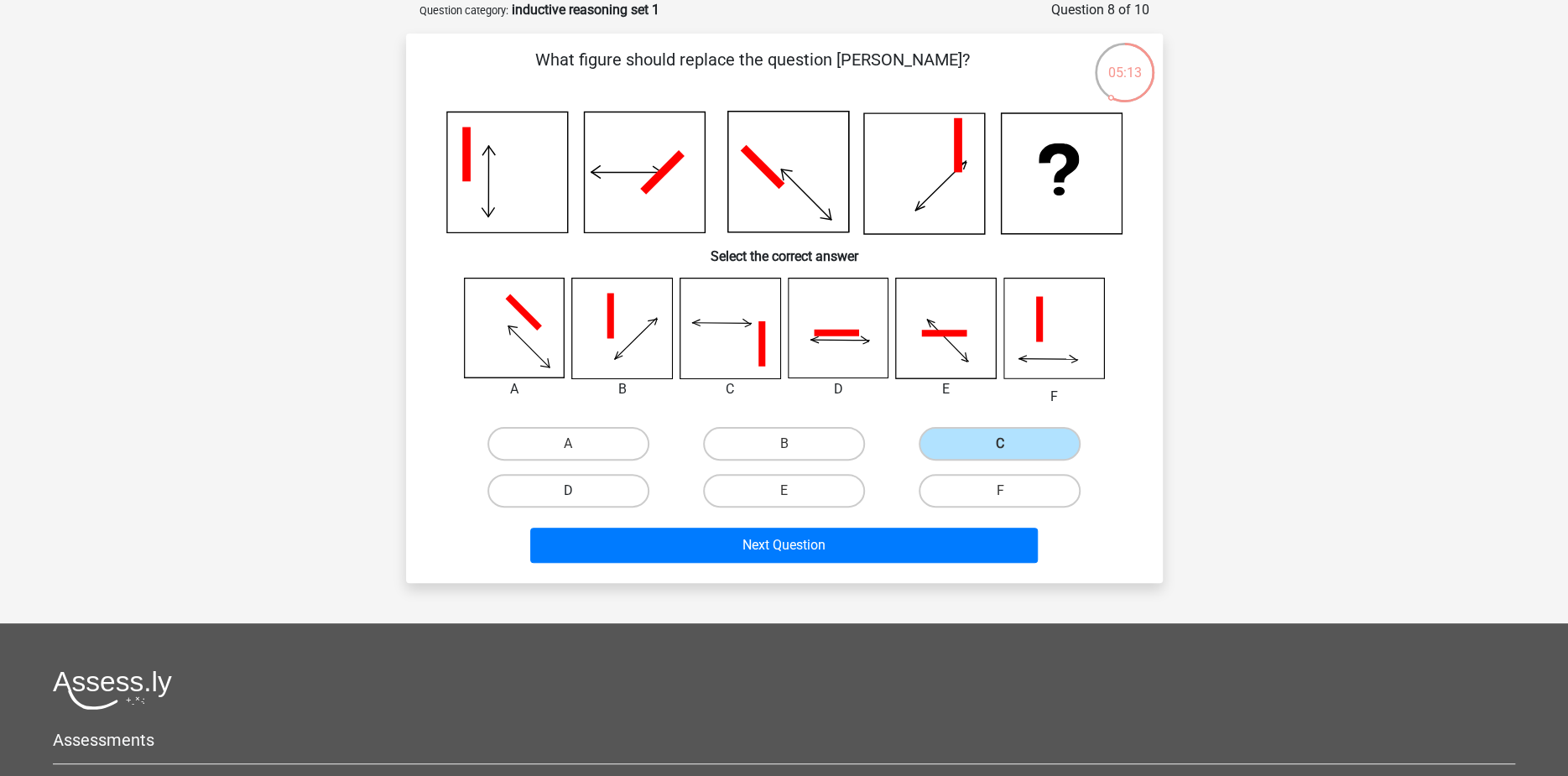
radio input "true"
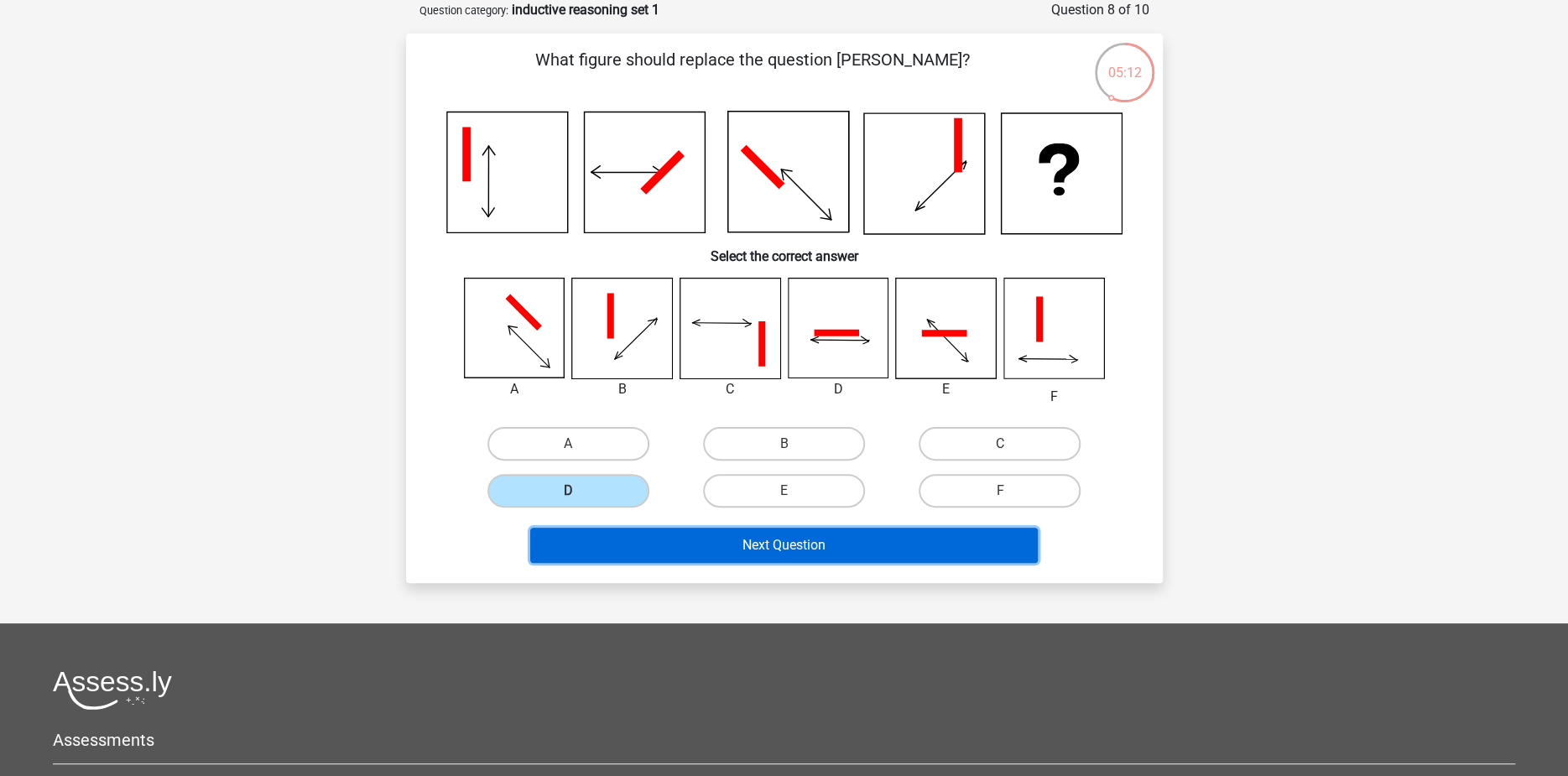
click at [787, 539] on button "Next Question" at bounding box center [784, 545] width 508 height 35
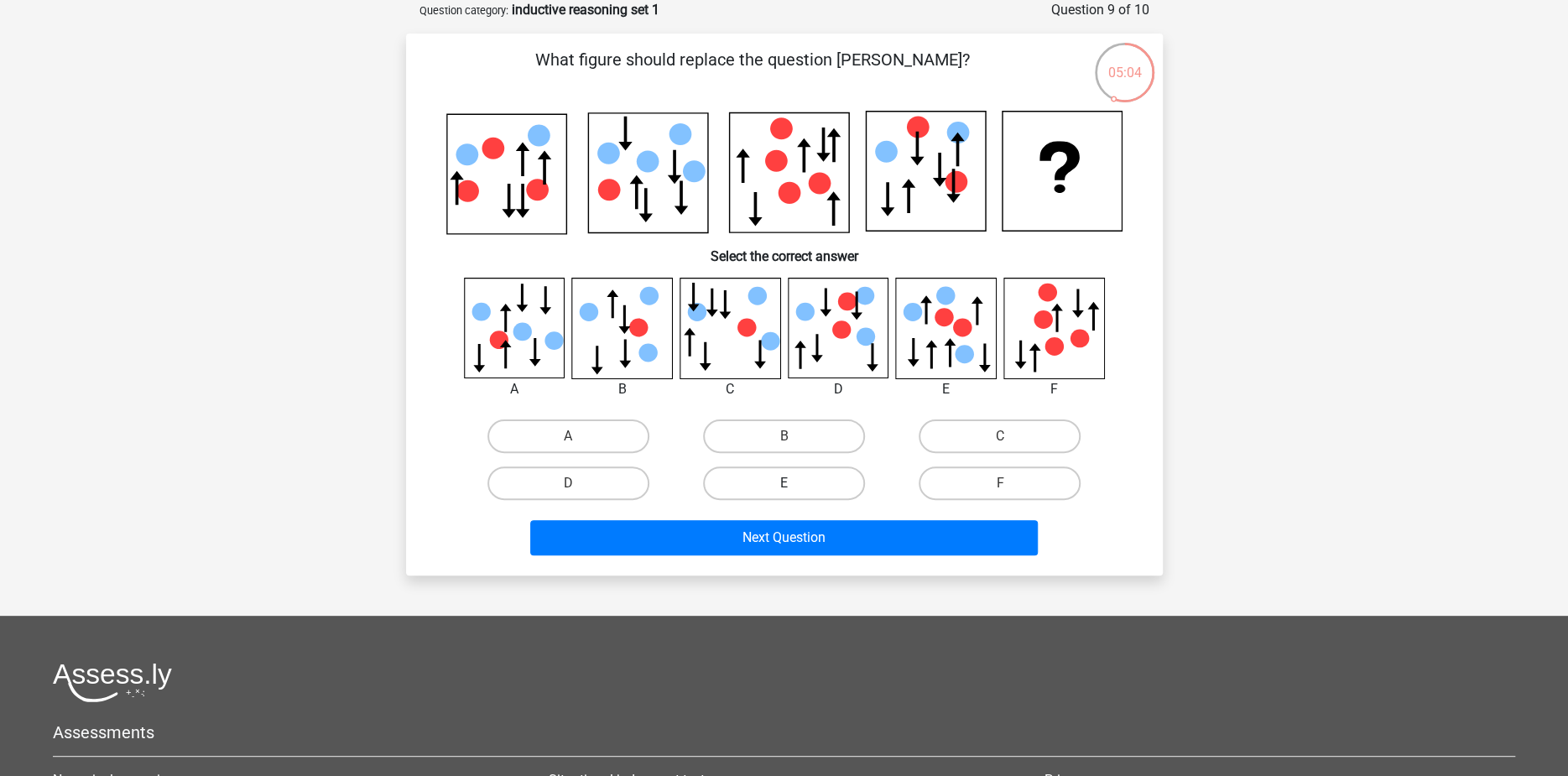
click at [750, 484] on label "E" at bounding box center [784, 483] width 162 height 34
click at [784, 484] on input "E" at bounding box center [788, 489] width 11 height 11
radio input "true"
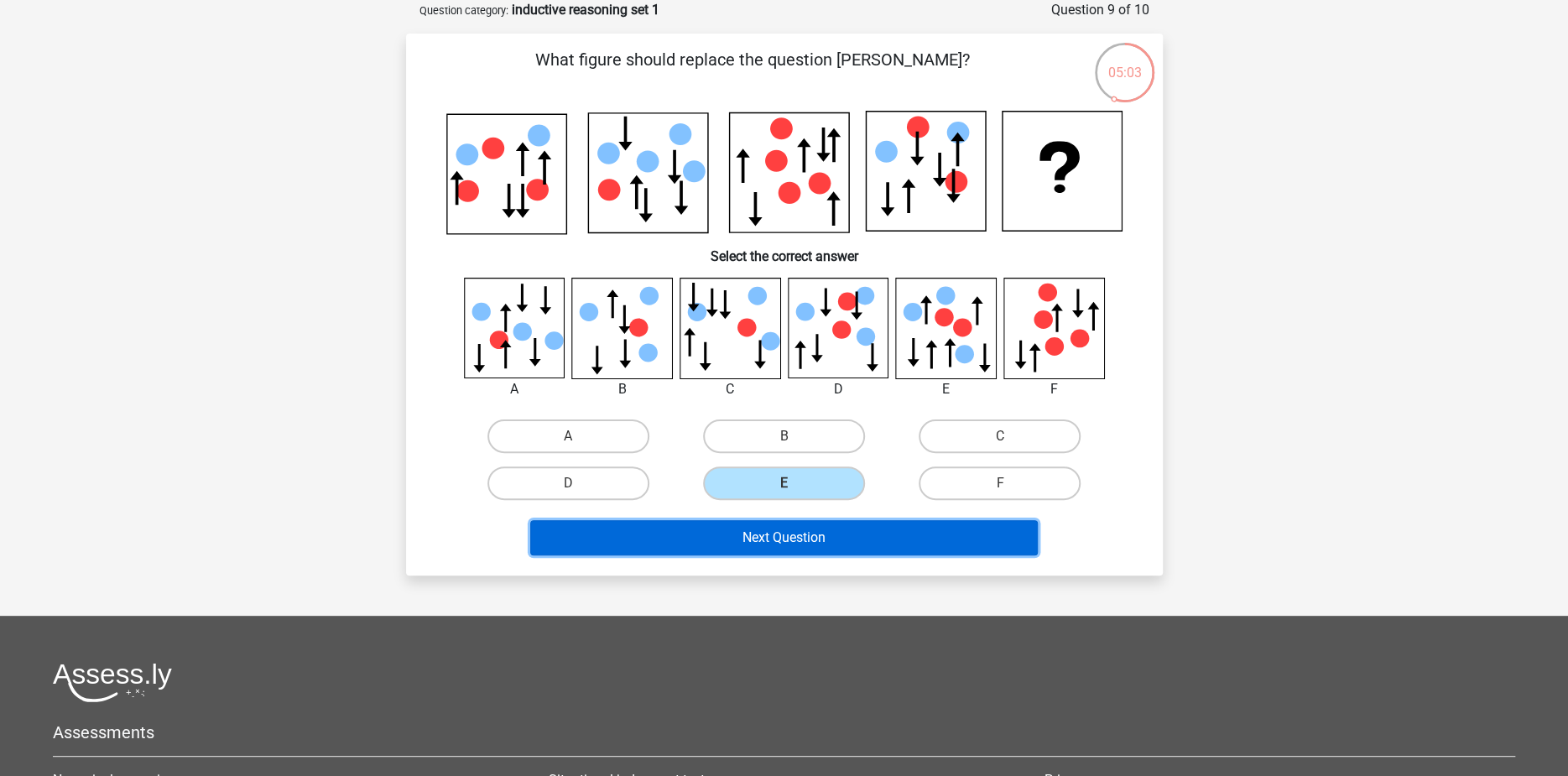
click at [780, 544] on button "Next Question" at bounding box center [784, 538] width 508 height 35
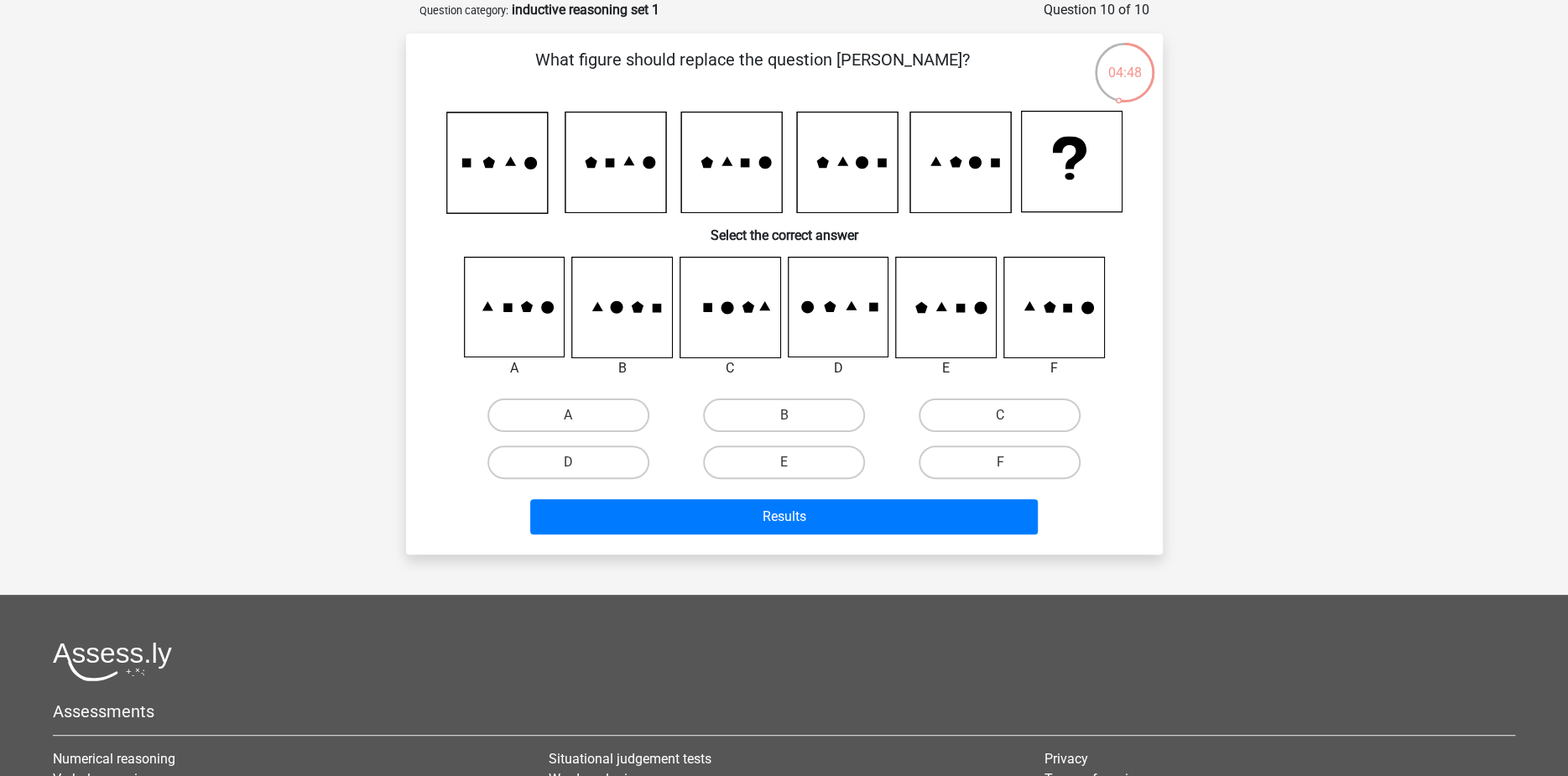
click at [1004, 471] on input "F" at bounding box center [1005, 467] width 11 height 11
radio input "true"
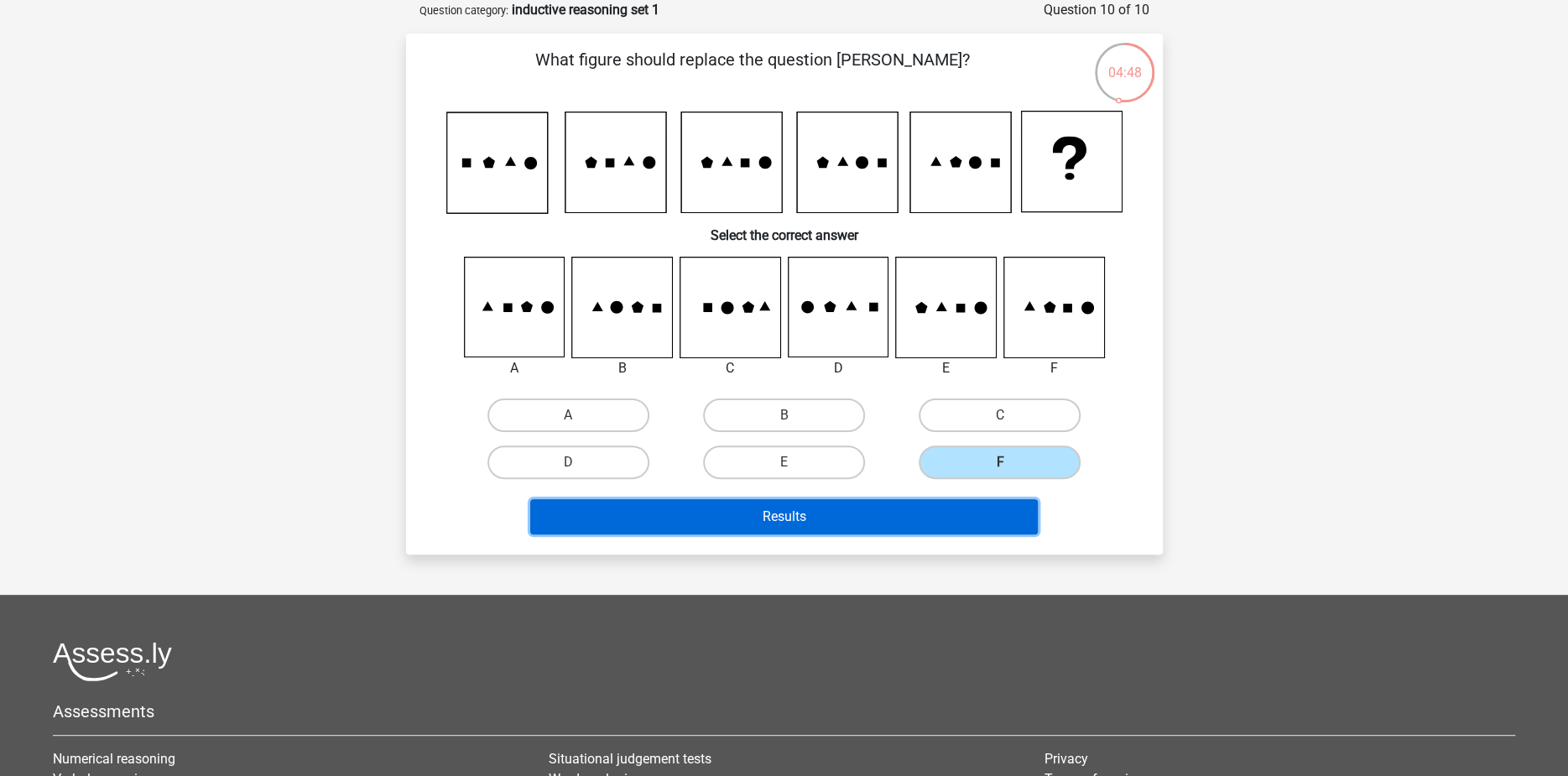
click at [962, 506] on button "Results" at bounding box center [784, 517] width 508 height 35
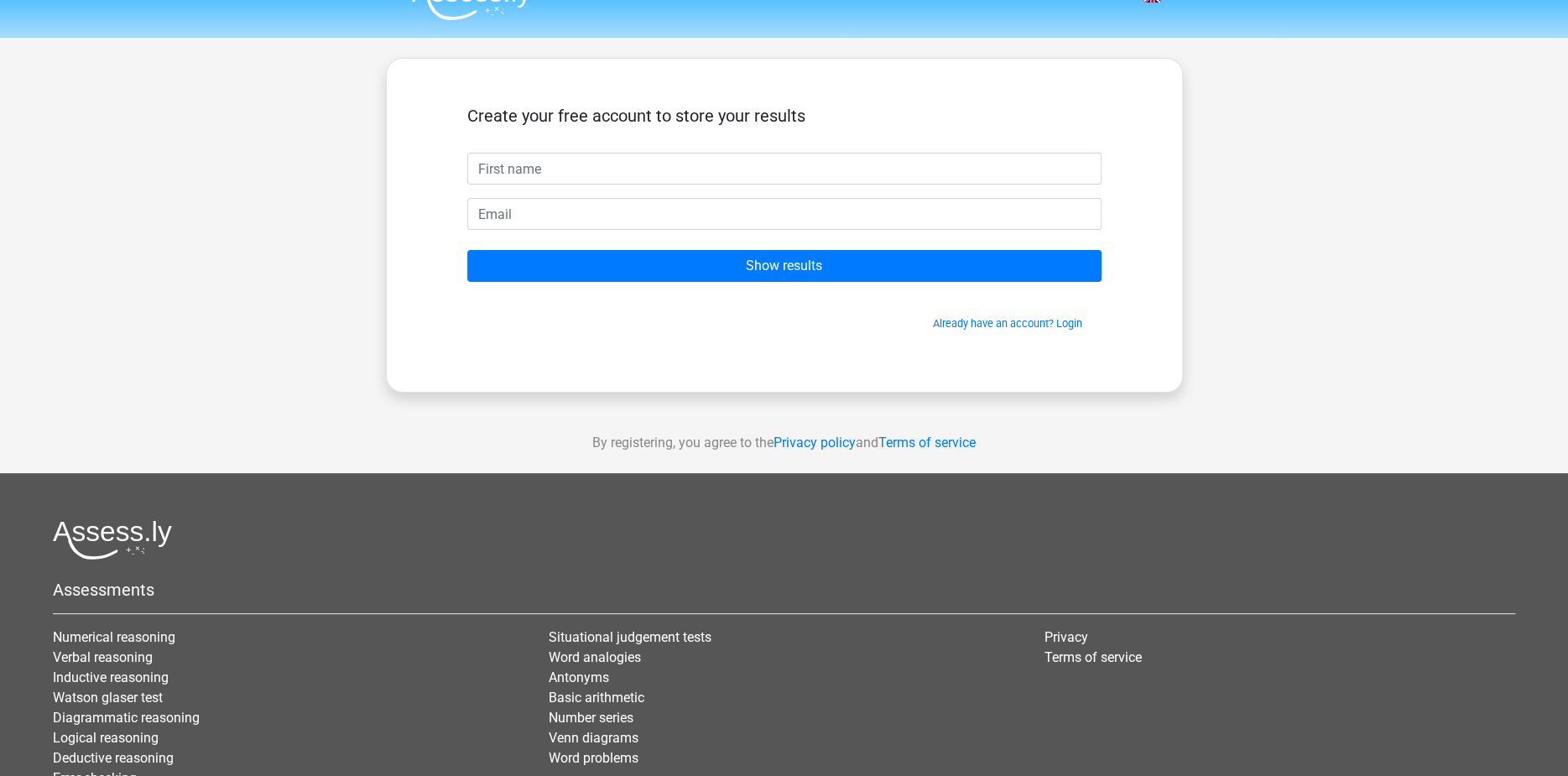
scroll to position [4, 0]
